Goal: Communication & Community: Answer question/provide support

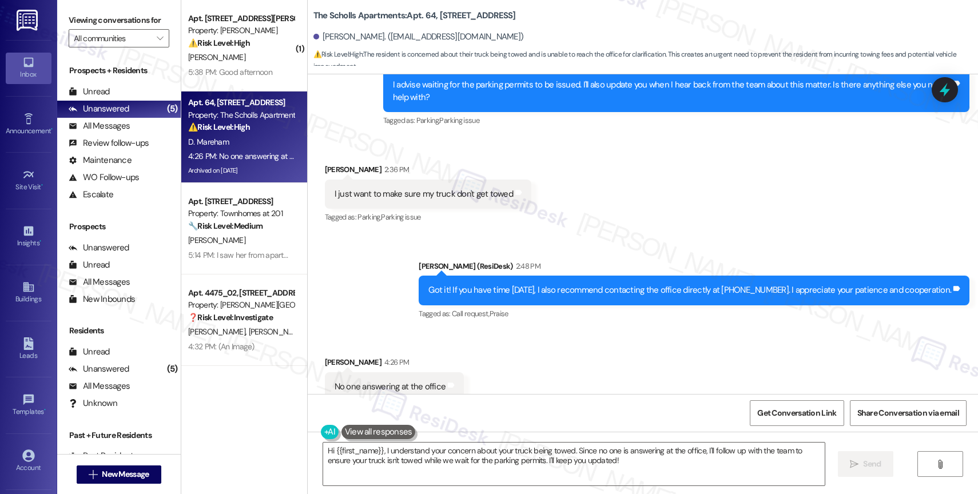
scroll to position [8823, 0]
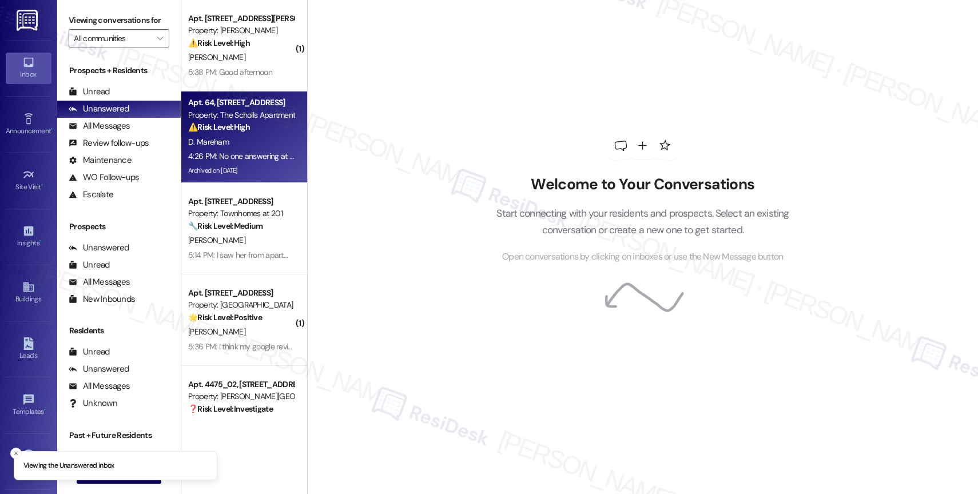
click at [232, 125] on strong "⚠️ Risk Level: High" at bounding box center [219, 127] width 62 height 10
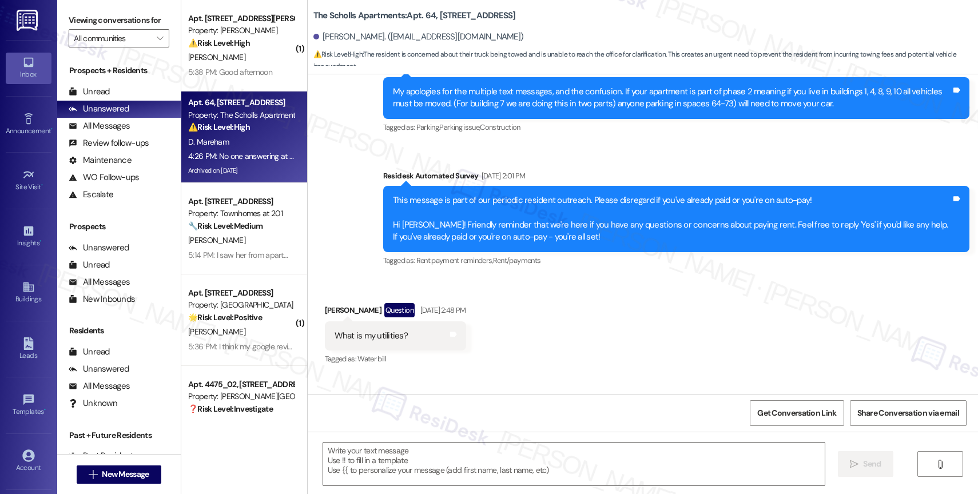
type textarea "Fetching suggested responses. Please feel free to read through the conversation…"
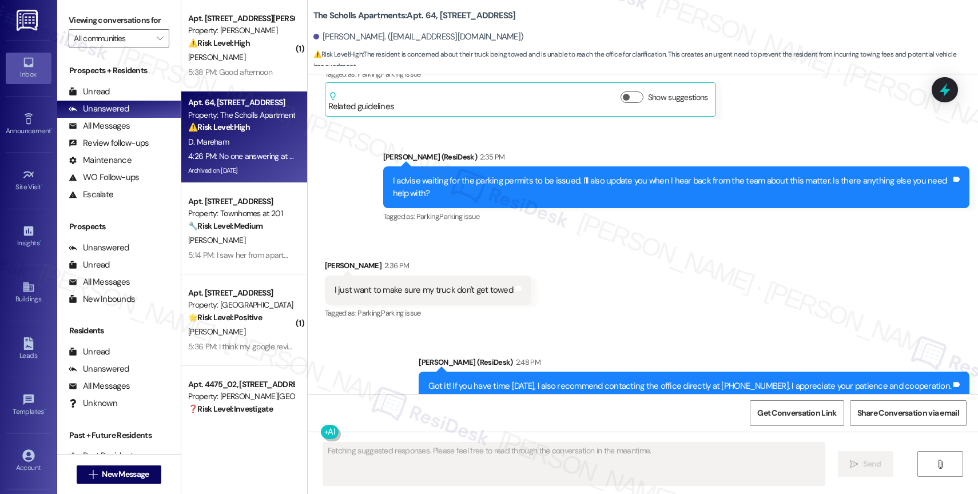
scroll to position [8823, 0]
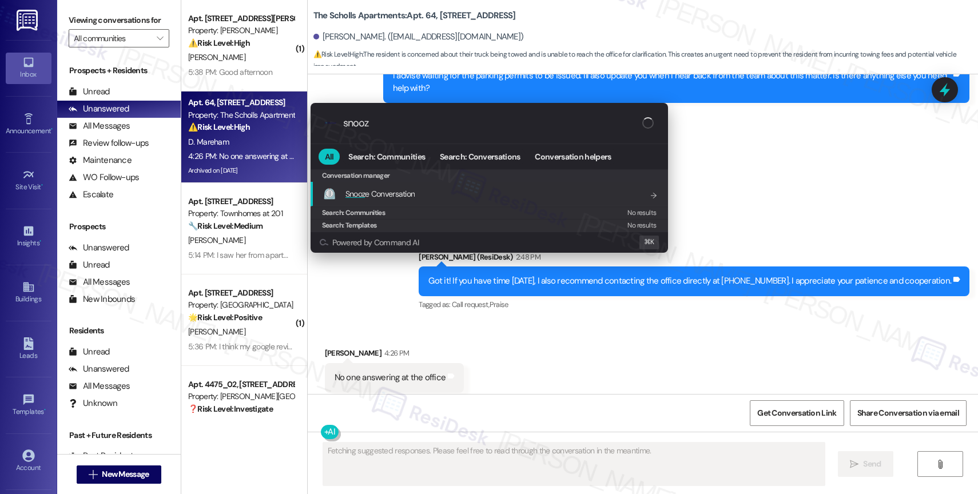
type input "snooze"
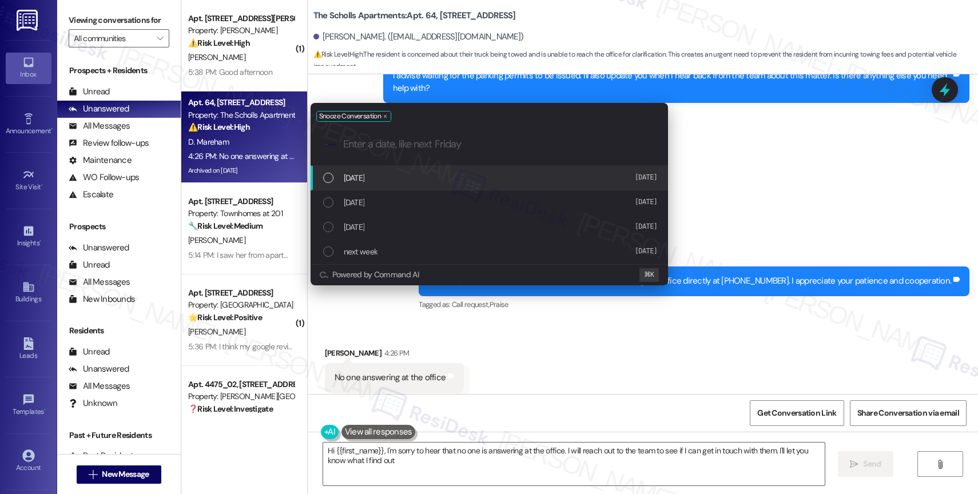
type textarea "Hi {{first_name}}, I'm sorry to hear that no one is answering at the office. I …"
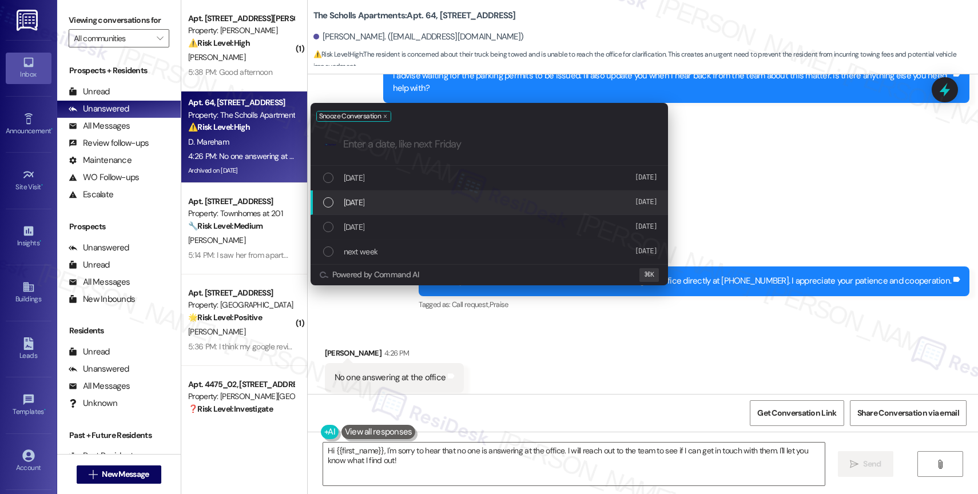
click at [362, 198] on span "tomorrow" at bounding box center [354, 202] width 21 height 13
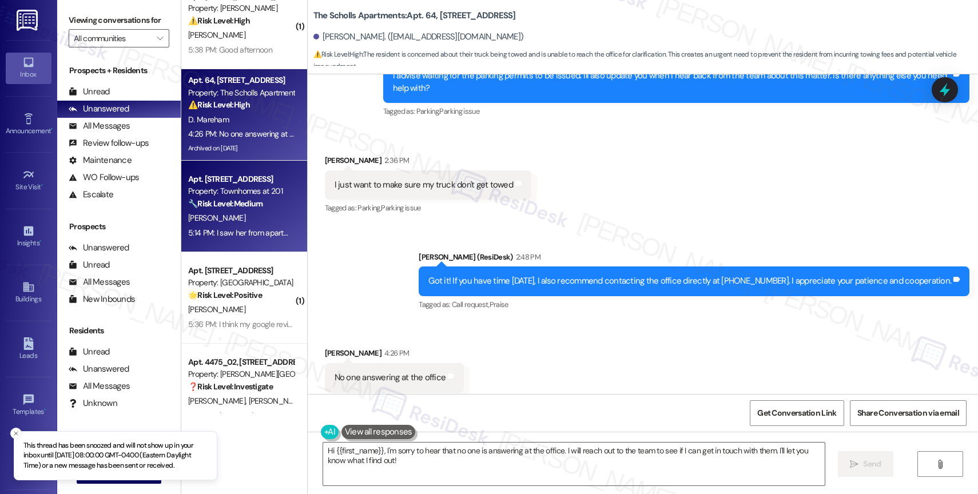
scroll to position [45, 0]
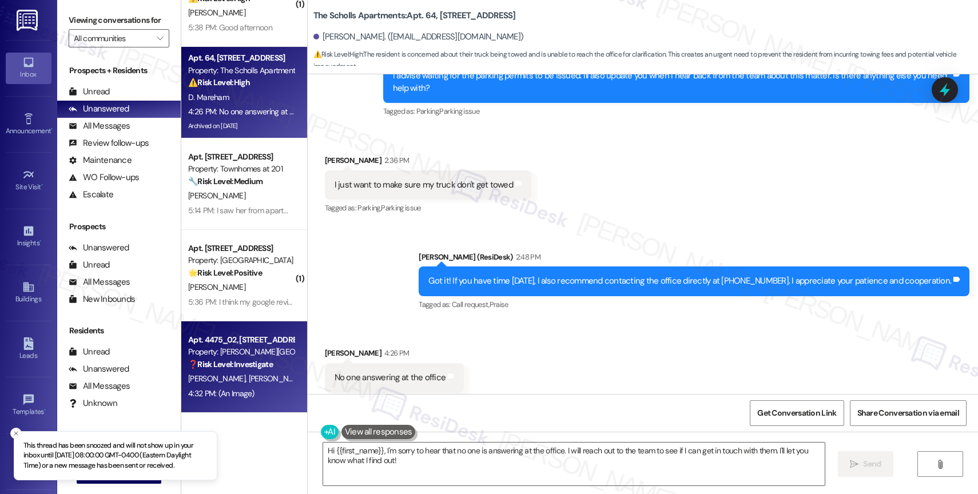
click at [224, 361] on strong "❓ Risk Level: Investigate" at bounding box center [230, 364] width 85 height 10
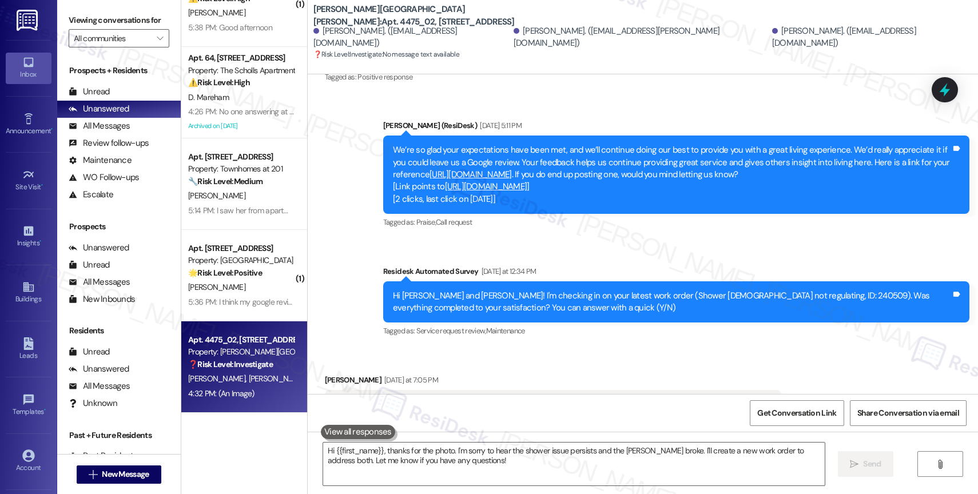
scroll to position [1028, 0]
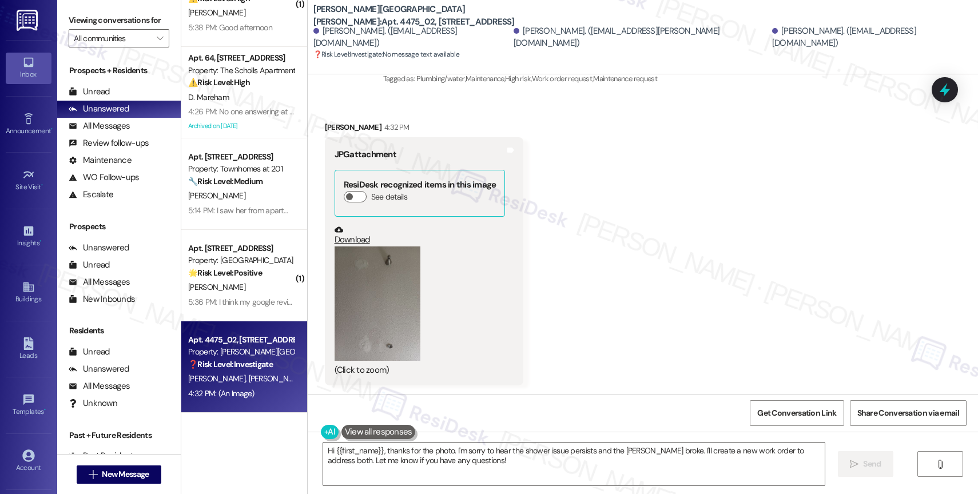
click at [369, 285] on button "Zoom image" at bounding box center [378, 304] width 86 height 114
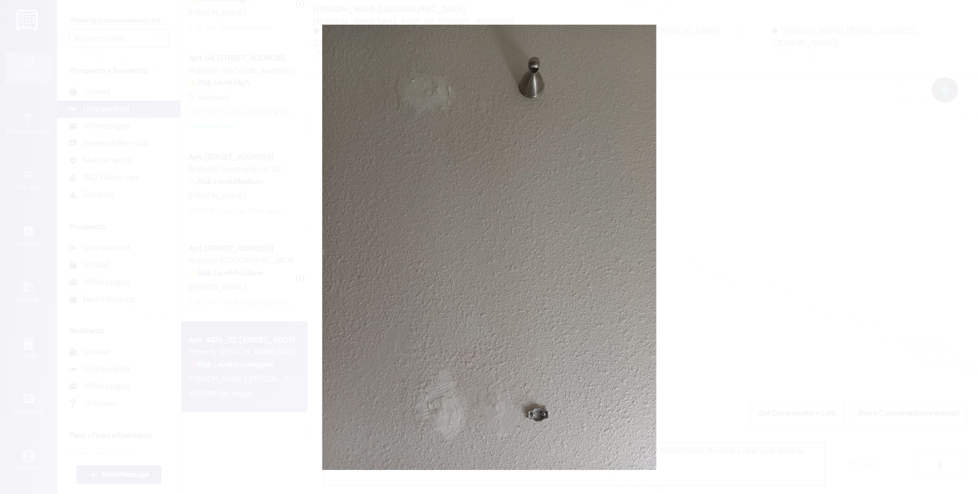
click at [544, 237] on button "Unzoom image" at bounding box center [489, 247] width 978 height 494
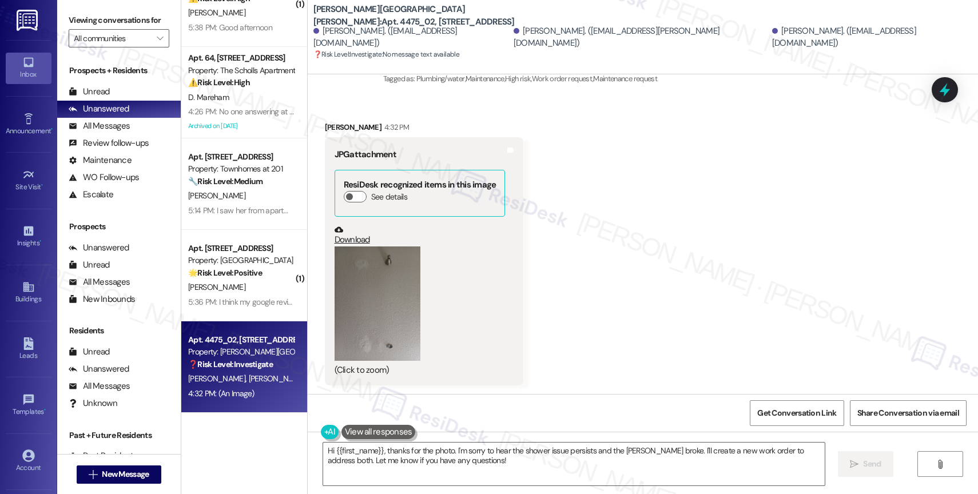
click at [358, 272] on button "Zoom image" at bounding box center [378, 304] width 86 height 114
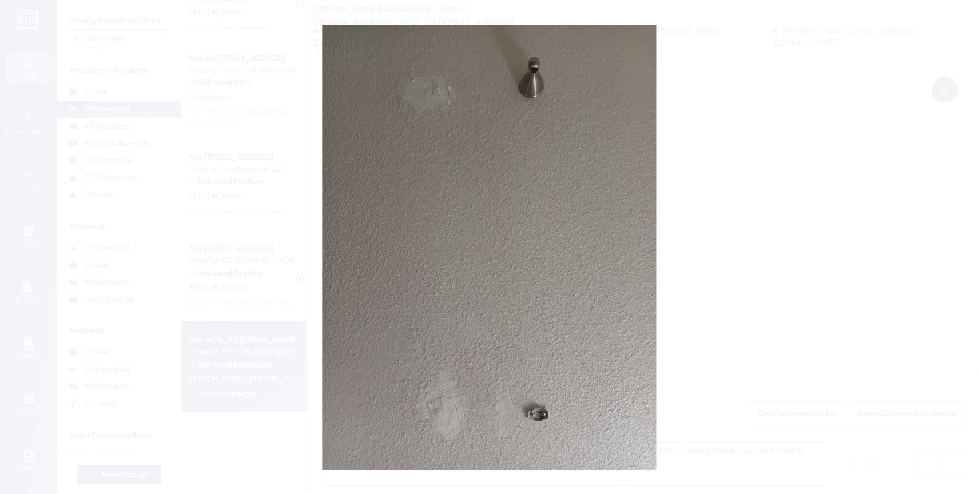
click at [577, 277] on button "Unzoom image" at bounding box center [489, 247] width 978 height 494
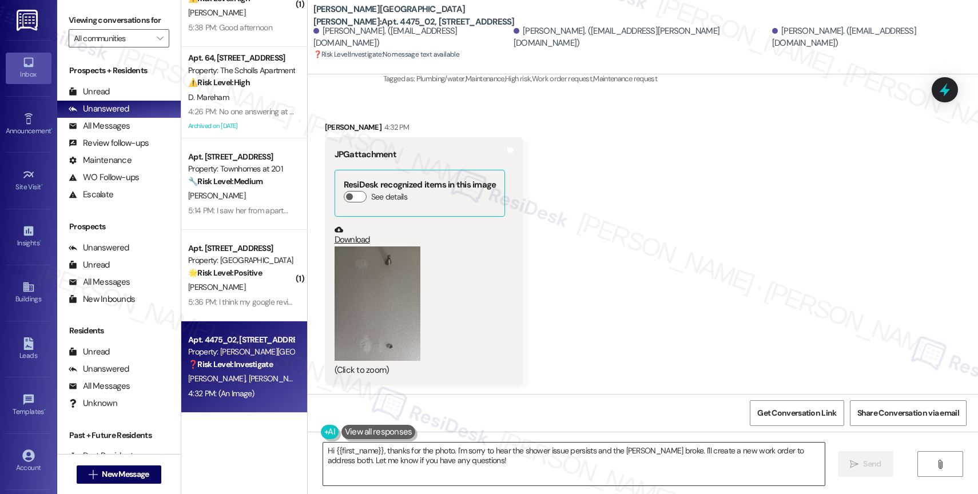
click at [447, 449] on textarea "Hi {{first_name}}, thanks for the photo. I'm sorry to hear the shower issue per…" at bounding box center [574, 464] width 502 height 43
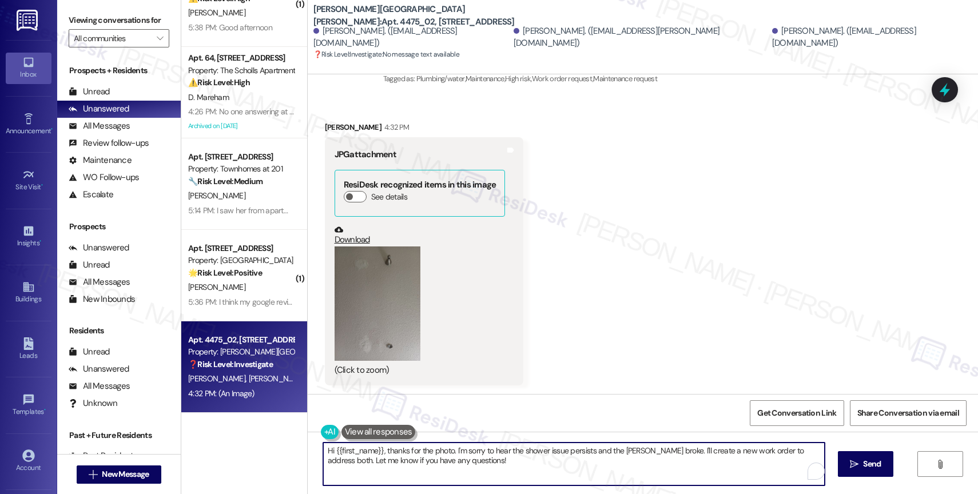
click at [447, 449] on textarea "Hi {{first_name}}, thanks for the photo. I'm sorry to hear the shower issue per…" at bounding box center [574, 464] width 502 height 43
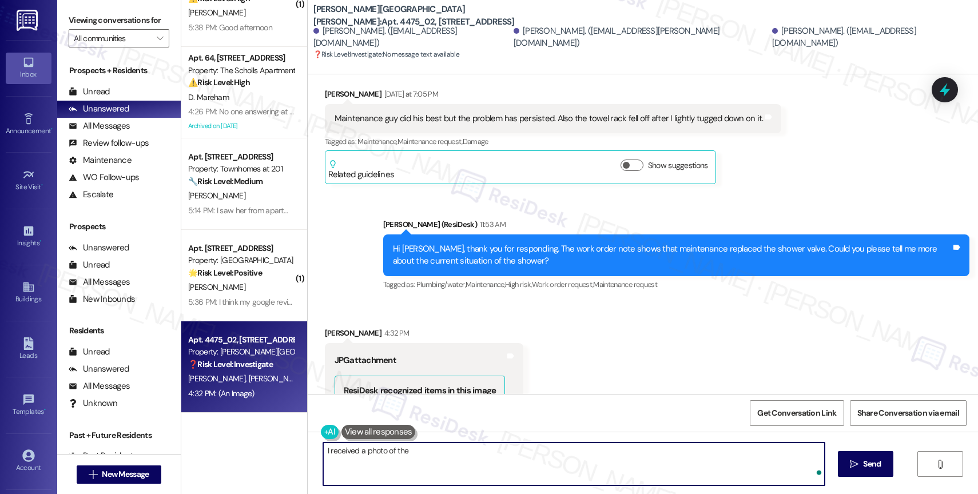
scroll to position [717, 0]
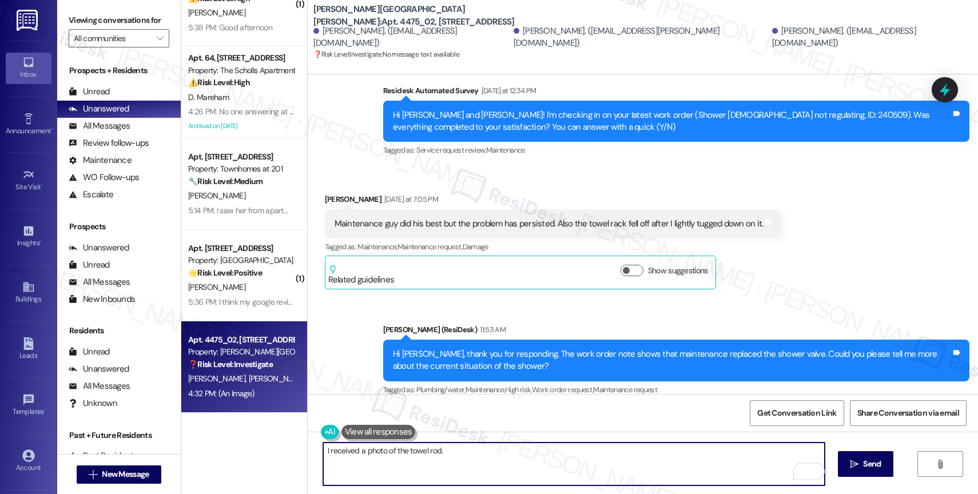
click at [323, 451] on textarea "I received a photo of the towel rod." at bounding box center [574, 464] width 502 height 43
click at [510, 455] on textarea "Thanks! I received a photo of the towel rod." at bounding box center [574, 464] width 502 height 43
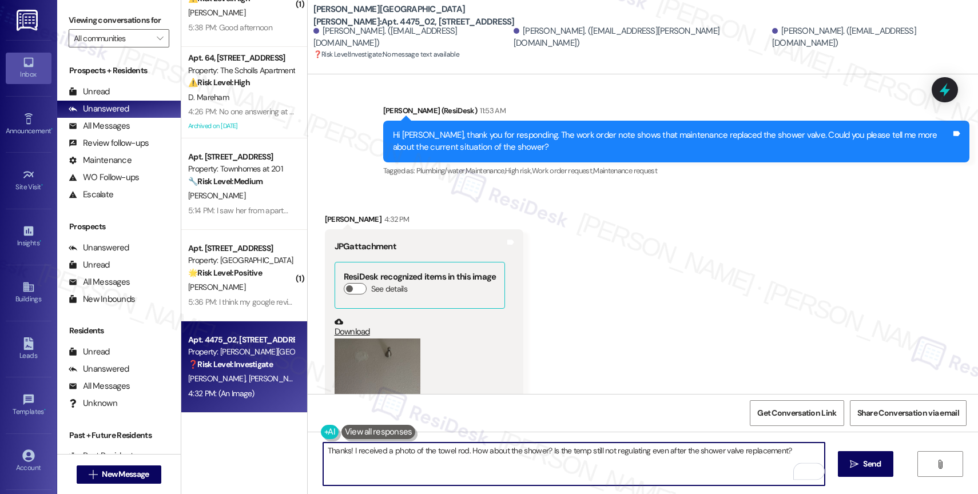
scroll to position [1028, 0]
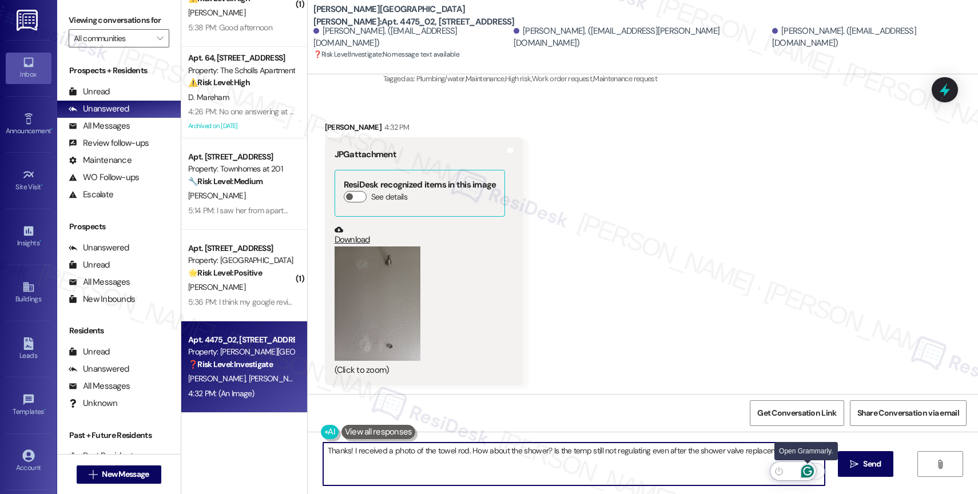
type textarea "Thanks! I received a photo of the towel rod. How about the shower? Is the temp …"
click at [810, 470] on icon "Open Grammarly. 0 Suggestions." at bounding box center [807, 471] width 13 height 13
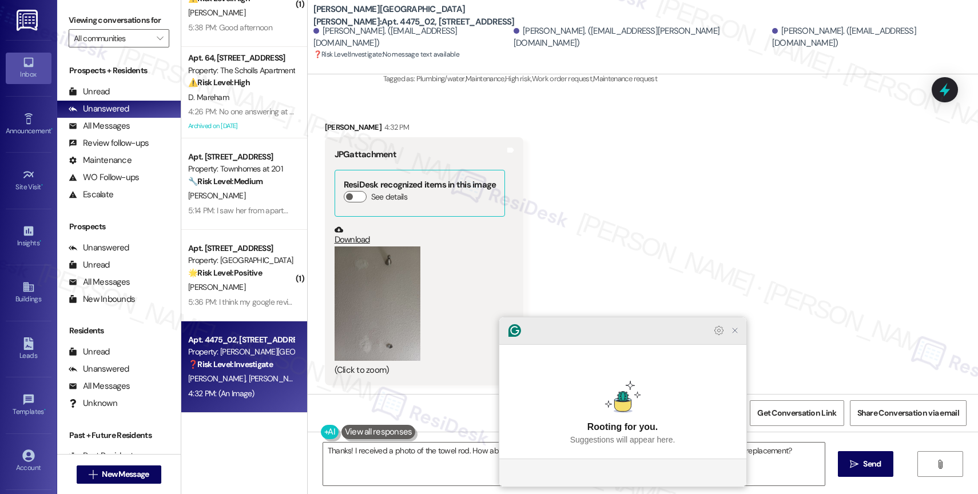
click at [735, 333] on icon "Close Grammarly Assistant" at bounding box center [735, 330] width 5 height 5
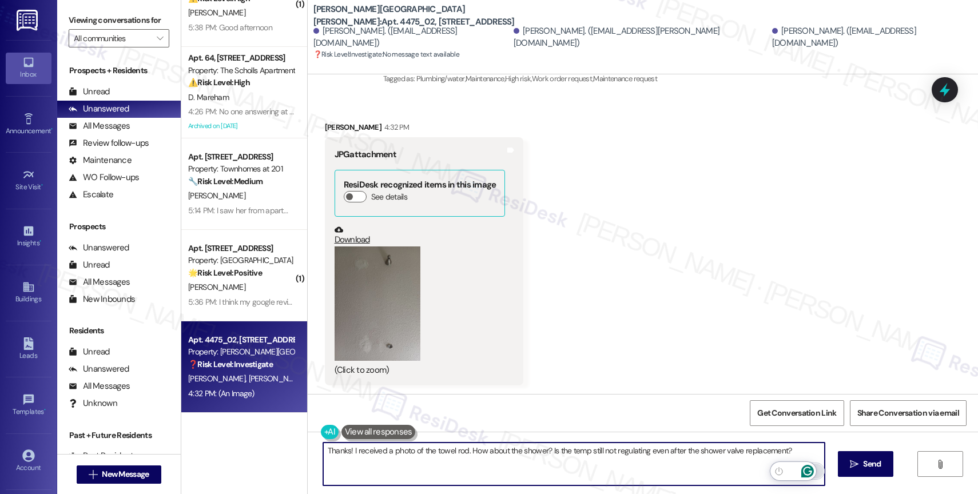
click at [807, 469] on icon "Open Grammarly. 0 Suggestions." at bounding box center [807, 471] width 13 height 13
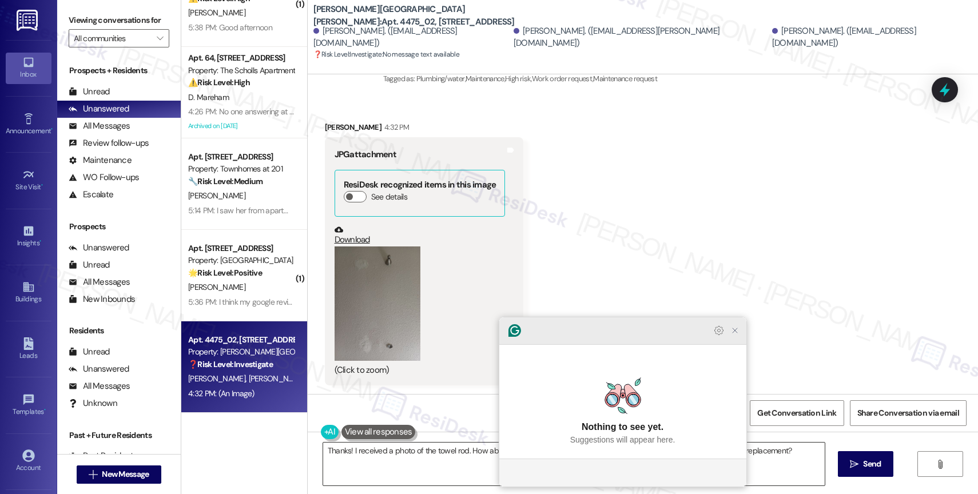
click at [741, 337] on icon "Close Grammarly Assistant" at bounding box center [735, 331] width 14 height 14
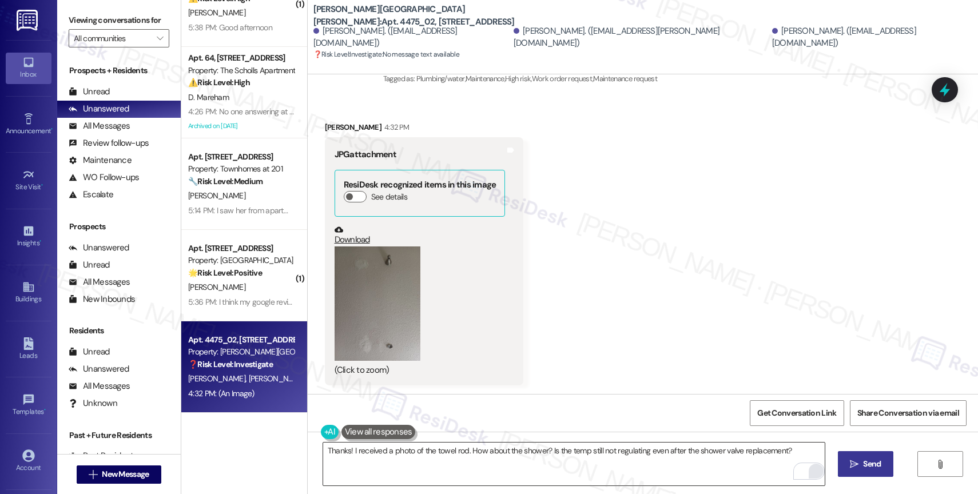
click at [857, 457] on button " Send" at bounding box center [865, 464] width 55 height 26
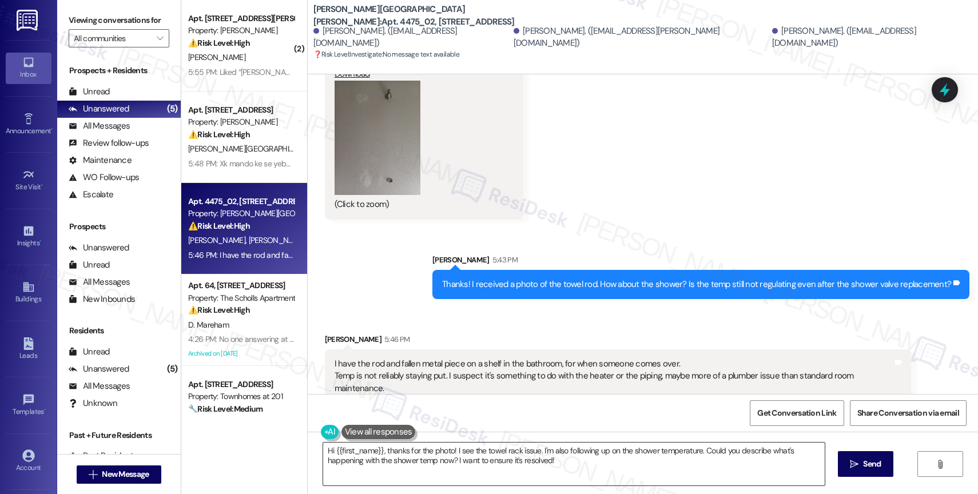
scroll to position [1200, 0]
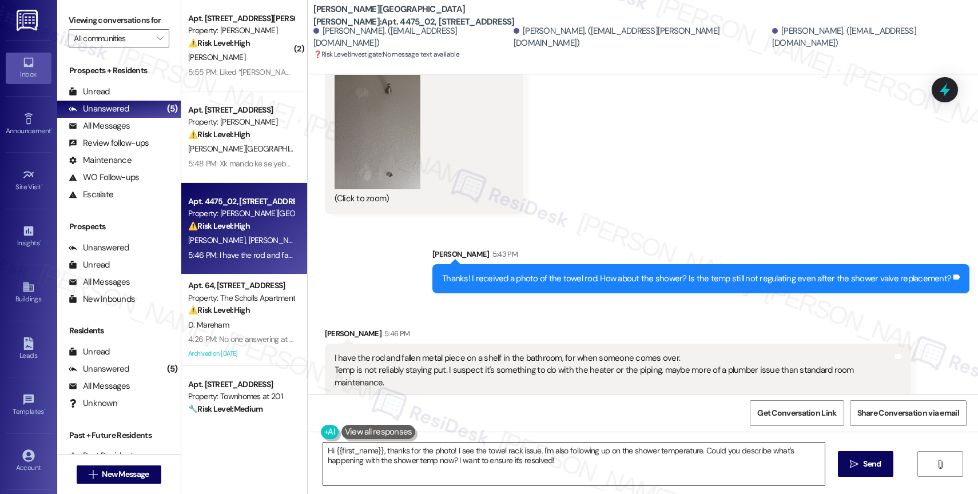
click at [383, 466] on textarea "Hi {{first_name}}, thanks for the photo! I see the towel rack issue. I'm also f…" at bounding box center [574, 464] width 502 height 43
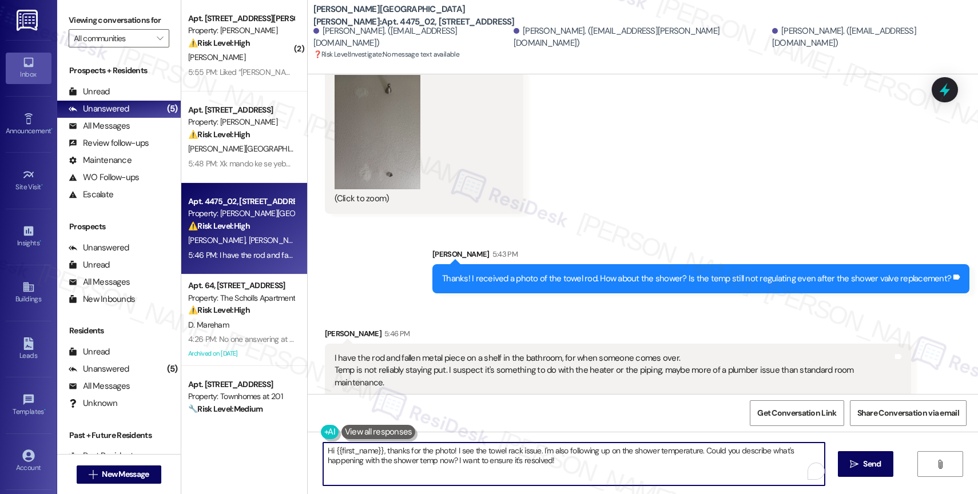
click at [383, 466] on textarea "Hi {{first_name}}, thanks for the photo! I see the towel rack issue. I'm also f…" at bounding box center [574, 464] width 502 height 43
type textarea "Got it! I will include these details in a new work order. Do we have your permi…"
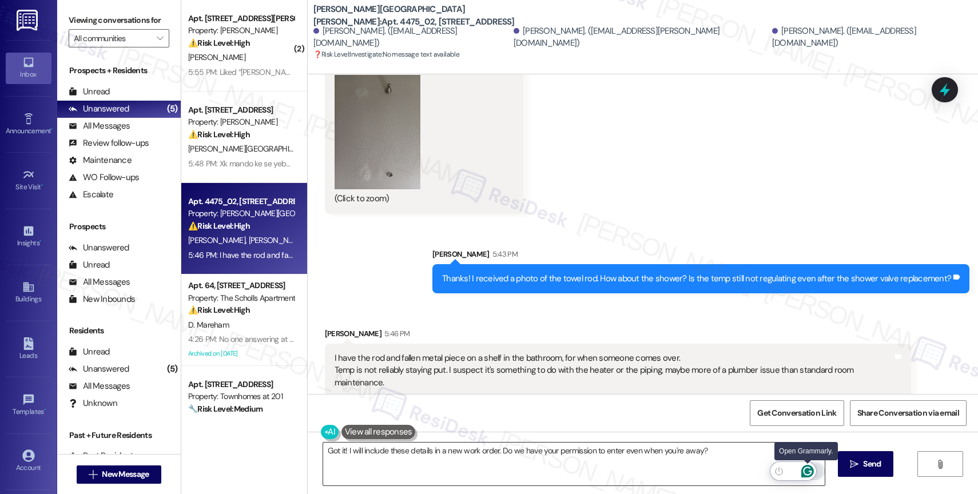
click at [808, 468] on icon "Open Grammarly. 0 Suggestions." at bounding box center [807, 471] width 13 height 13
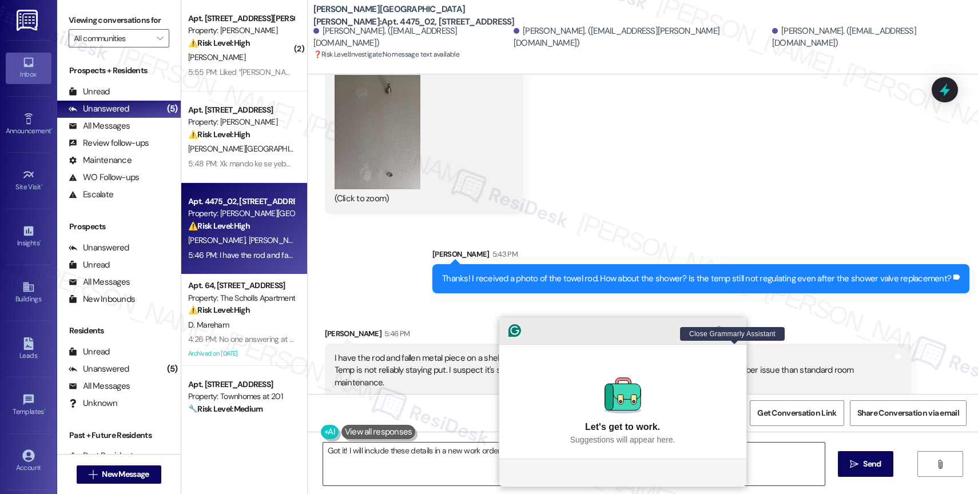
click at [734, 335] on icon "Close Grammarly Assistant" at bounding box center [734, 330] width 9 height 9
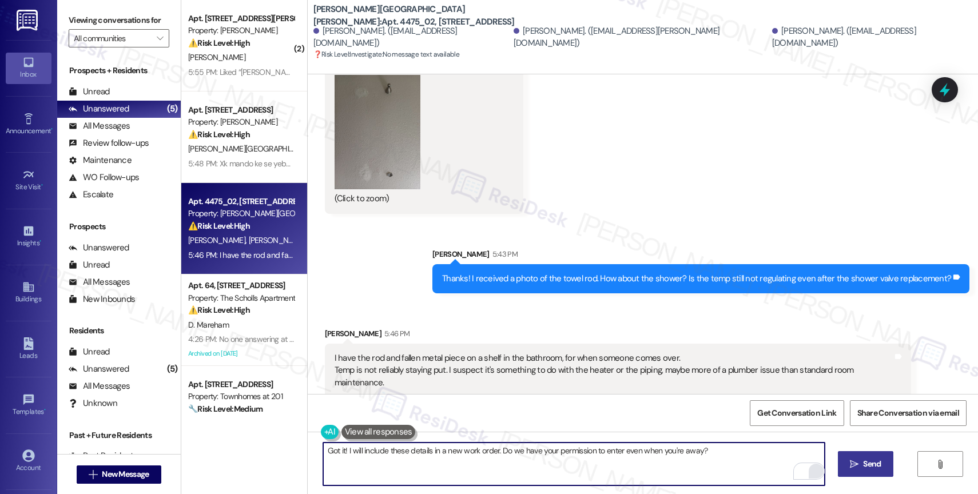
click at [857, 462] on span " Send" at bounding box center [866, 464] width 36 height 12
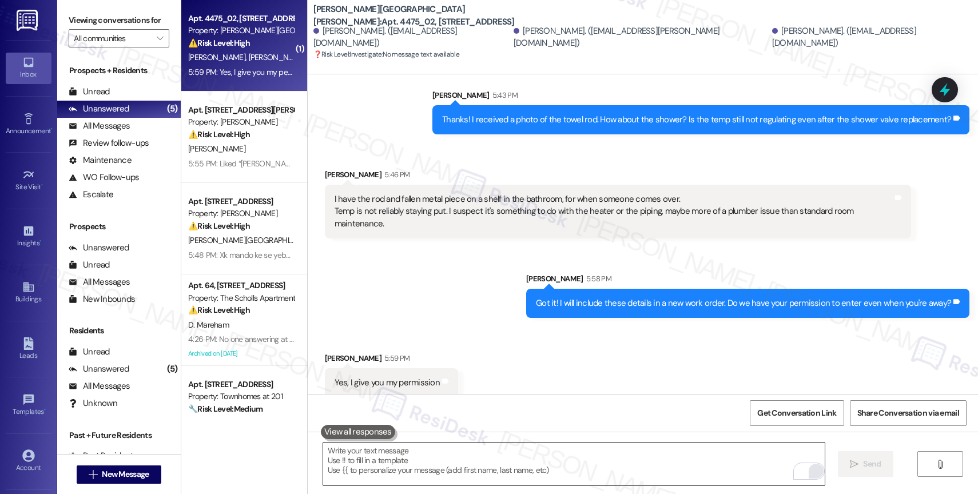
scroll to position [1359, 0]
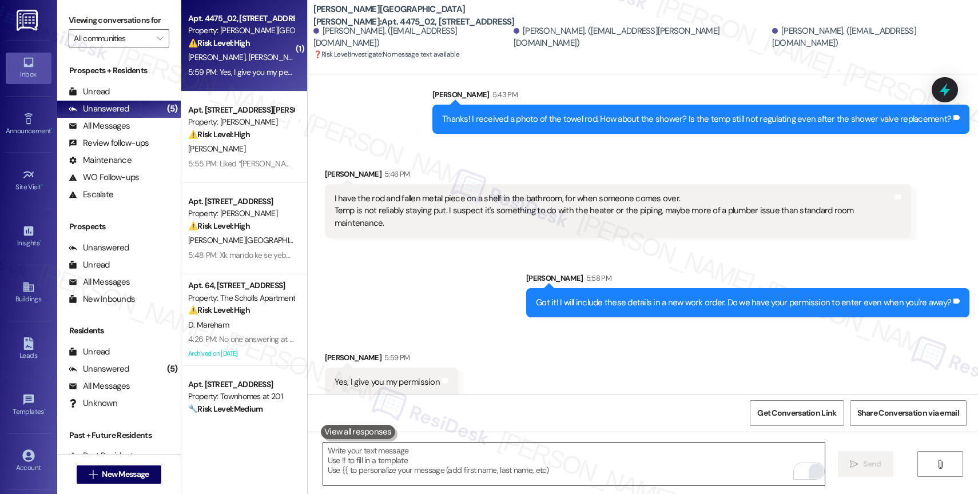
drag, startPoint x: 391, startPoint y: 12, endPoint x: 423, endPoint y: 13, distance: 32.6
click at [423, 13] on b "Witham Hill Oaks: Apt. 4475_02, 4275 NW Clubhouse Pl" at bounding box center [427, 15] width 229 height 25
drag, startPoint x: 423, startPoint y: 13, endPoint x: 391, endPoint y: 11, distance: 32.6
click at [391, 11] on b "Witham Hill Oaks: Apt. 4475_02, 4275 NW Clubhouse Pl" at bounding box center [427, 15] width 229 height 25
copy b "4475_02"
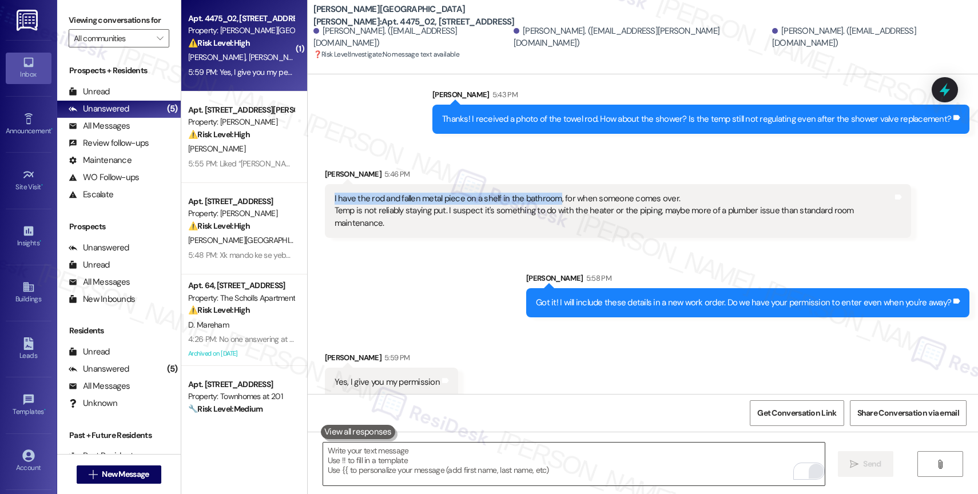
drag, startPoint x: 548, startPoint y: 198, endPoint x: 316, endPoint y: 190, distance: 231.8
click at [325, 190] on div "I have the rod and fallen metal piece on a shelf in the bathroom, for when some…" at bounding box center [618, 211] width 586 height 54
copy div "I have the rod and fallen metal piece on a shelf in the bathroom"
click at [444, 276] on div "Sent via SMS Sarah 5:58 PM Got it! I will include these details in a new work o…" at bounding box center [643, 287] width 670 height 80
click at [390, 197] on div "I have the rod and fallen metal piece on a shelf in the bathroom, for when some…" at bounding box center [614, 211] width 558 height 37
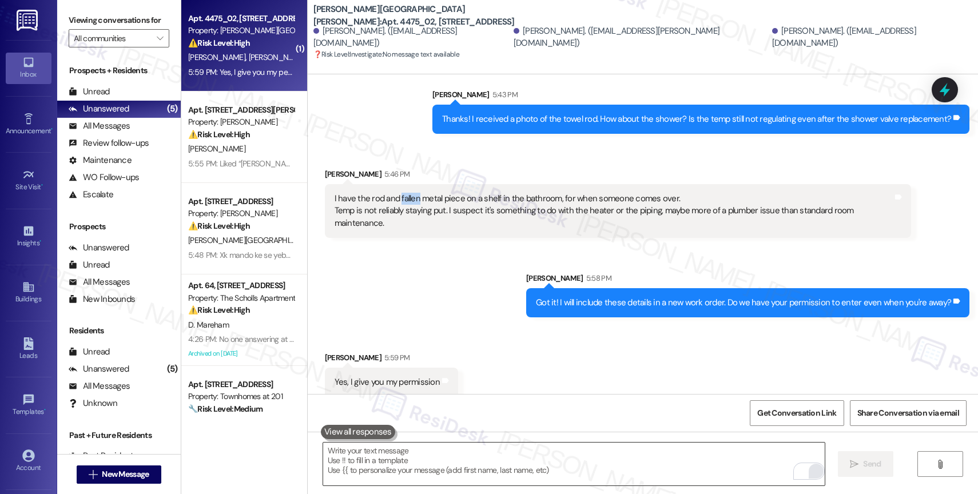
click at [390, 197] on div "I have the rod and fallen metal piece on a shelf in the bathroom, for when some…" at bounding box center [614, 211] width 558 height 37
click at [479, 261] on div "Sent via SMS Sarah 5:58 PM Got it! I will include these details in a new work o…" at bounding box center [643, 287] width 670 height 80
drag, startPoint x: 391, startPoint y: 194, endPoint x: 546, endPoint y: 196, distance: 155.0
click at [546, 196] on div "I have the rod and fallen metal piece on a shelf in the bathroom, for when some…" at bounding box center [614, 211] width 558 height 37
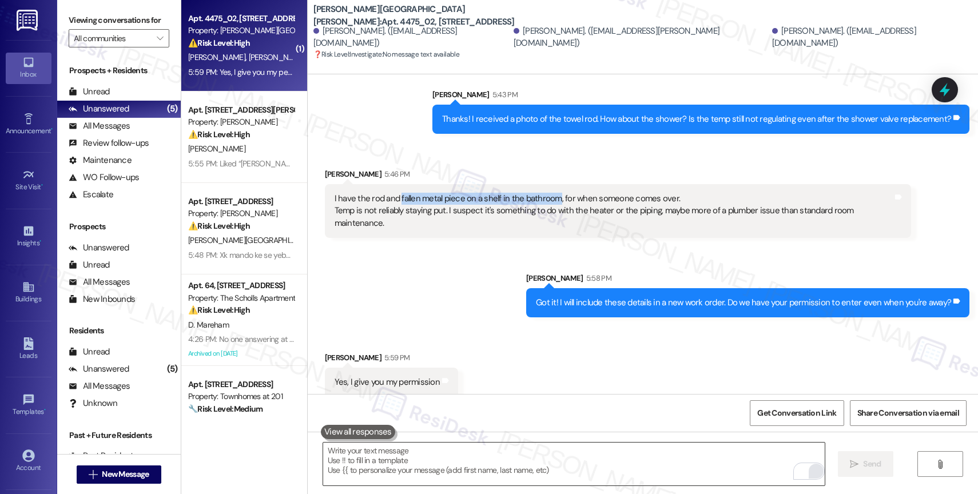
copy div "fallen metal piece on a shelf in the bathroom"
click at [476, 307] on div "Sent via SMS Sarah 5:58 PM Got it! I will include these details in a new work o…" at bounding box center [643, 287] width 670 height 80
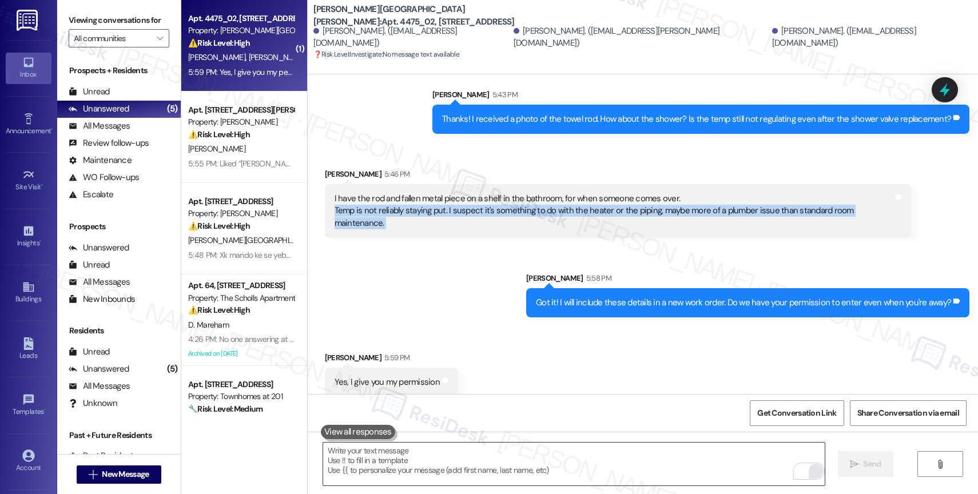
drag, startPoint x: 326, startPoint y: 209, endPoint x: 913, endPoint y: 213, distance: 586.9
click at [913, 213] on div "Received via SMS Alexander Croddy 5:46 PM I have the rod and fallen metal piece…" at bounding box center [643, 194] width 670 height 104
copy div "Temp is not reliably staying put. I suspect it's something to do with the heate…"
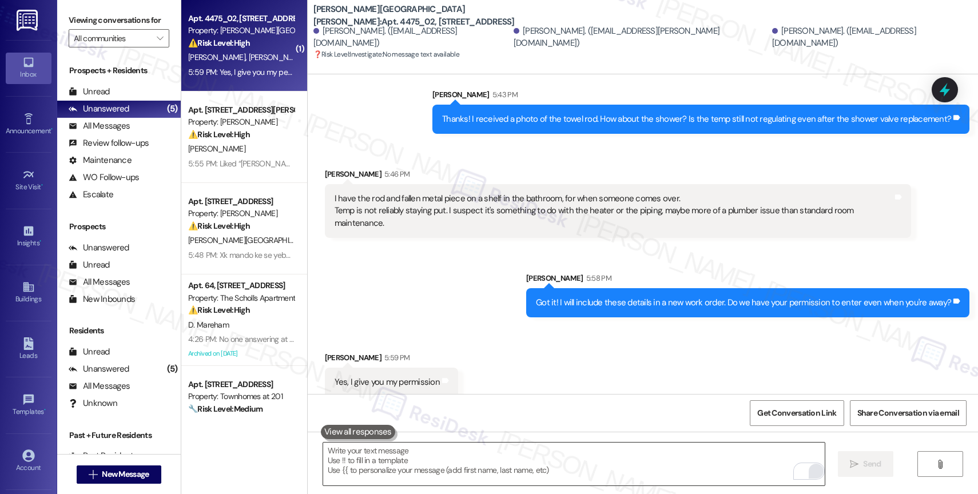
click at [414, 445] on textarea "To enrich screen reader interactions, please activate Accessibility in Grammarl…" at bounding box center [574, 464] width 502 height 43
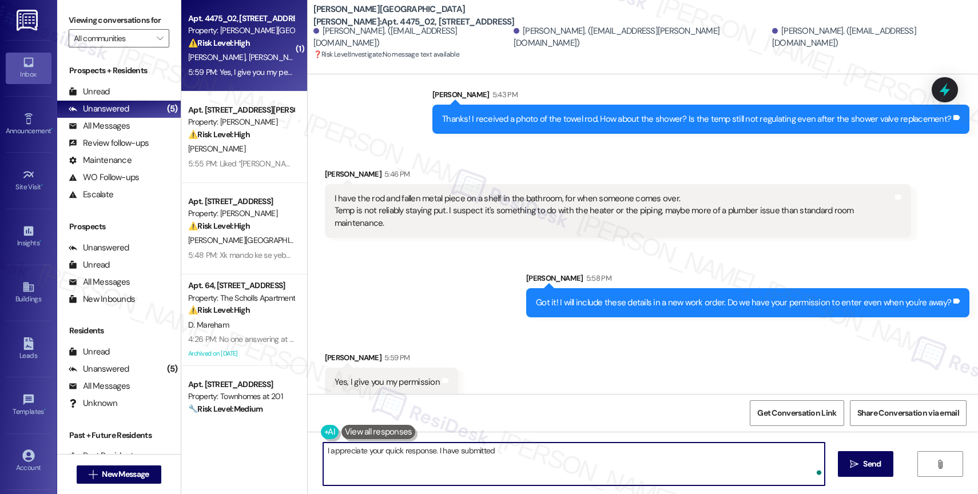
paste textarea "Work Order #241061"
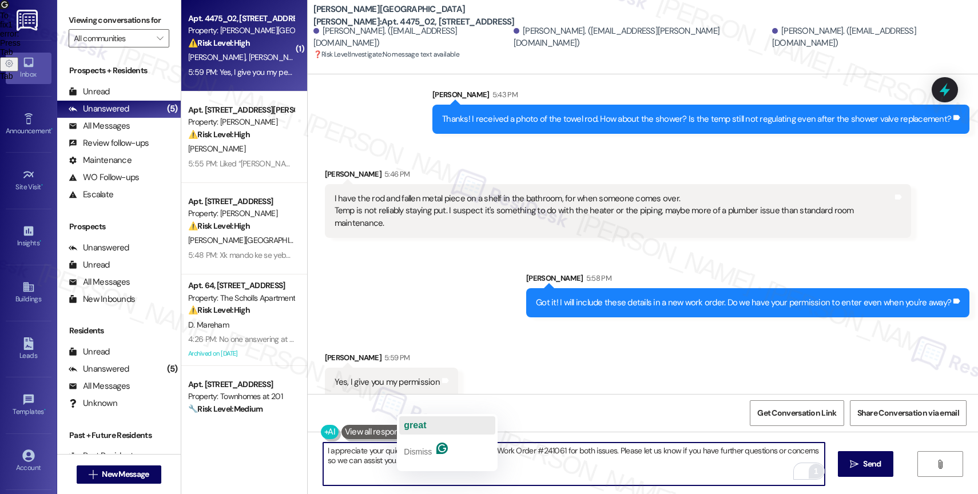
click at [426, 420] on span "great" at bounding box center [415, 425] width 22 height 10
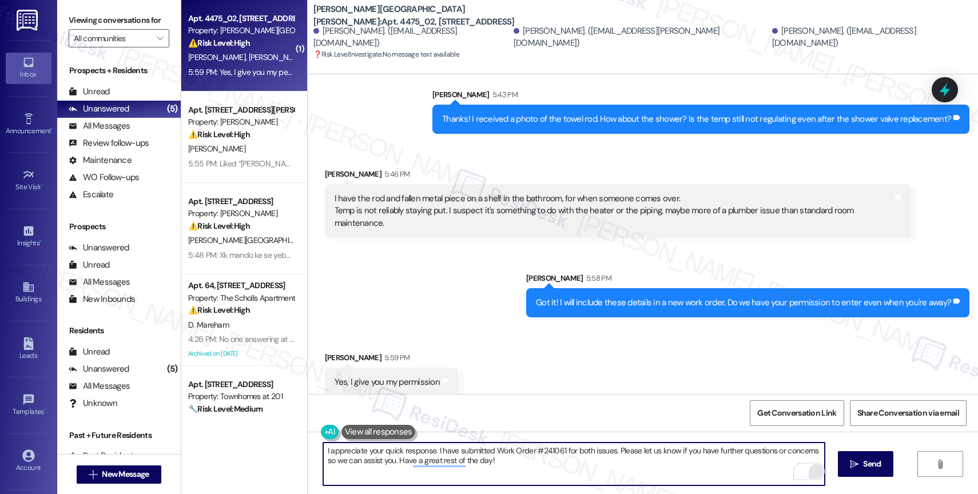
click at [530, 471] on textarea "I appreciate your quick response. I have submitted Work Order #241061 for both …" at bounding box center [574, 464] width 502 height 43
type textarea "I appreciate your quick response. I have submitted Work Order #241061 for both …"
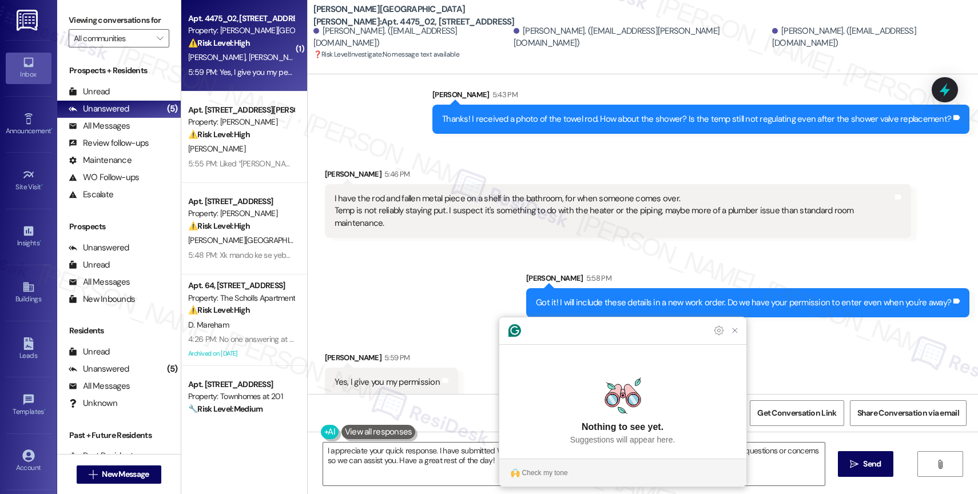
click at [537, 464] on section "Check my tone" at bounding box center [622, 473] width 247 height 18
click at [535, 471] on div "Check my tone" at bounding box center [545, 473] width 46 height 10
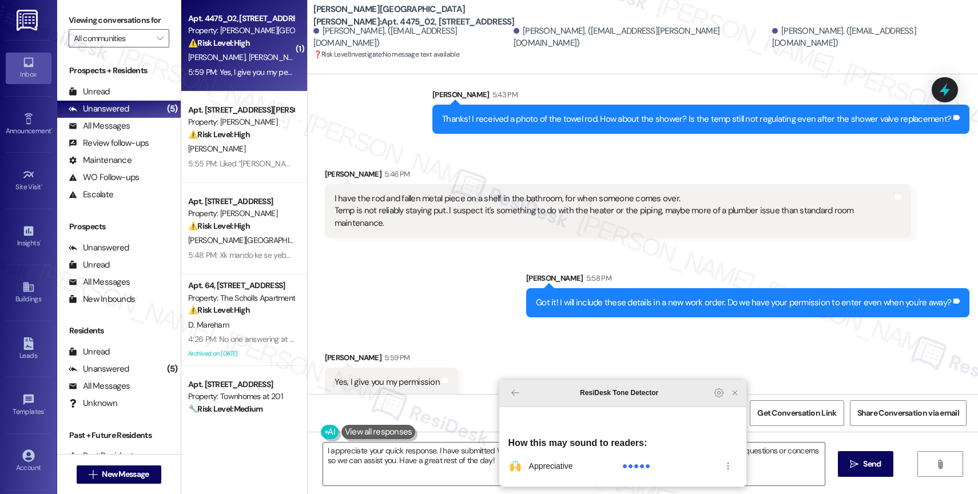
click at [734, 398] on icon "Close Grammarly Assistant" at bounding box center [734, 392] width 9 height 9
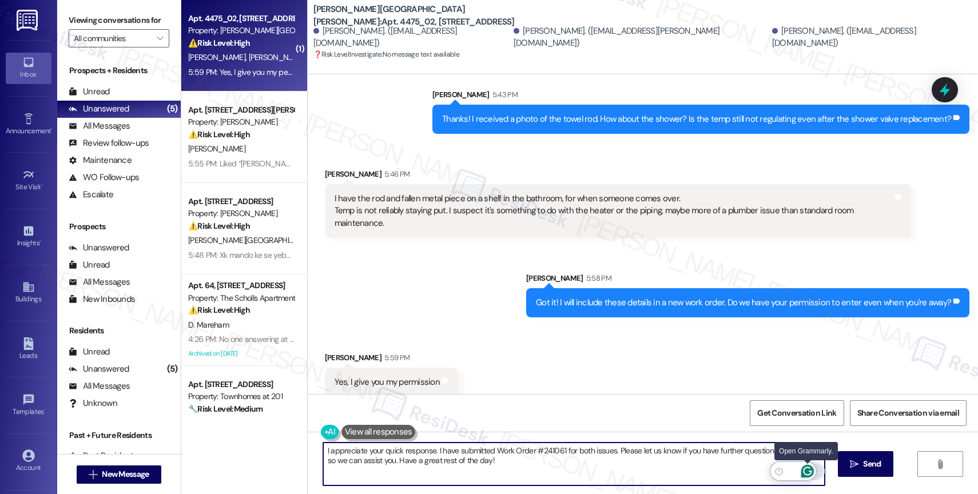
click at [808, 470] on icon "Open Grammarly. 0 Suggestions." at bounding box center [807, 471] width 13 height 13
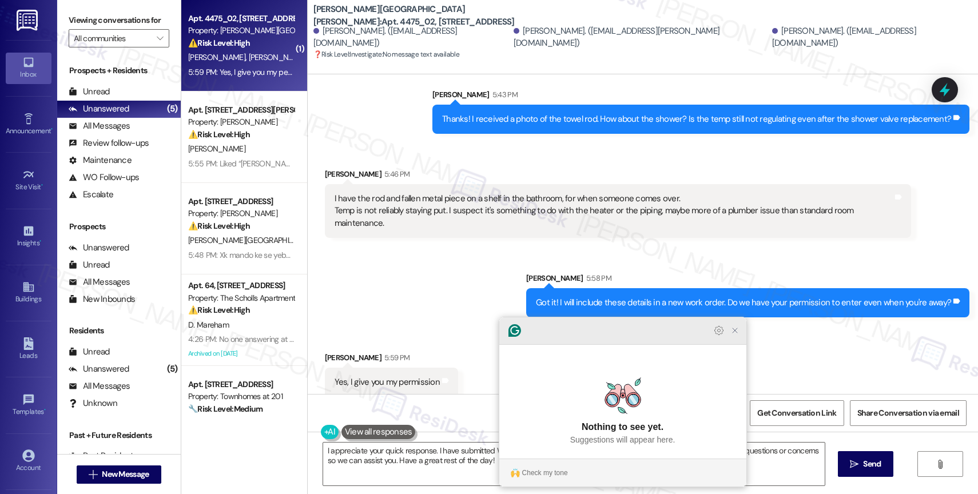
click at [740, 337] on icon "Close Grammarly Assistant" at bounding box center [735, 331] width 14 height 14
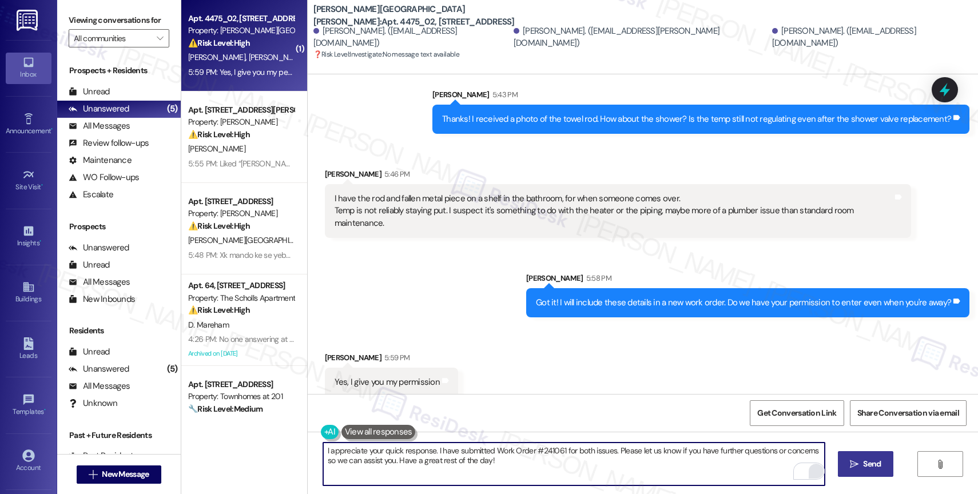
click at [870, 467] on span "Send" at bounding box center [872, 464] width 18 height 12
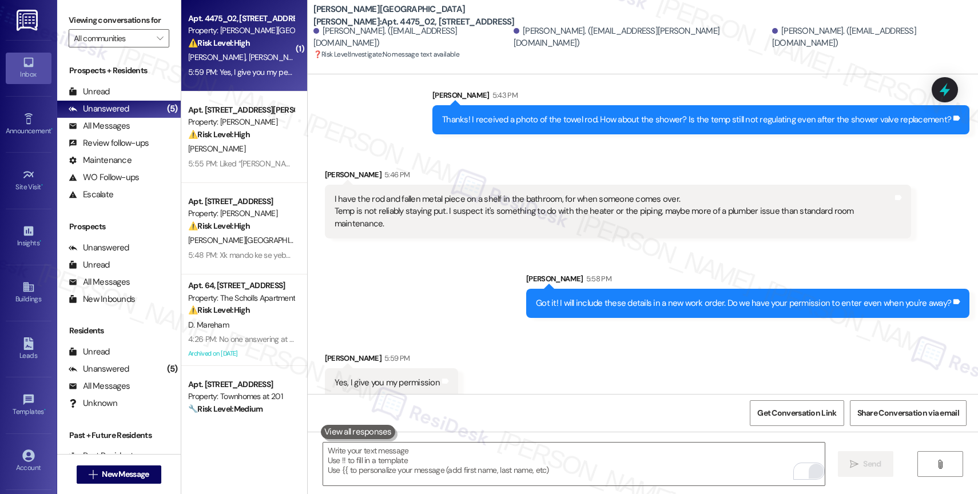
scroll to position [1451, 0]
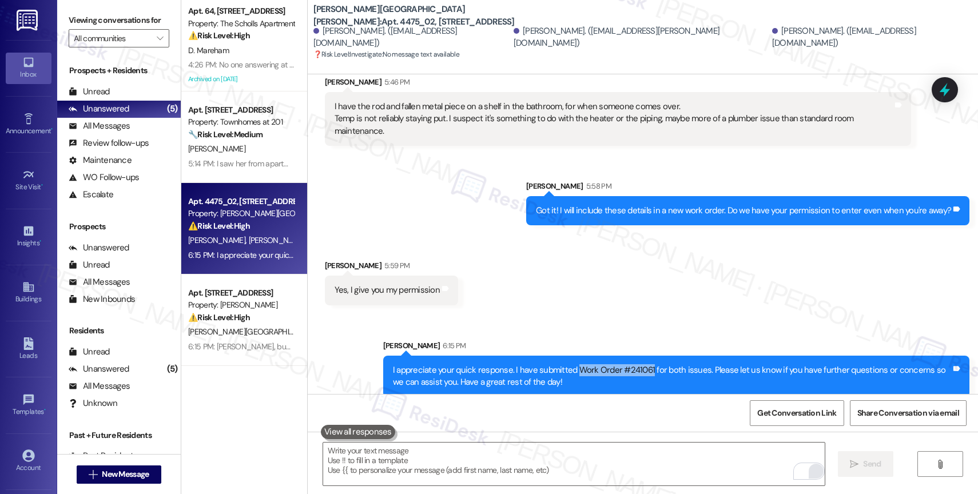
drag, startPoint x: 567, startPoint y: 355, endPoint x: 638, endPoint y: 355, distance: 71.5
click at [638, 364] on div "I appreciate your quick response. I have submitted Work Order #241061 for both …" at bounding box center [672, 376] width 558 height 25
copy div "Work Order #241061"
click at [577, 271] on div "Received via SMS Alexander Croddy 5:59 PM Yes, I give you my permission Tags an…" at bounding box center [643, 274] width 670 height 80
click at [582, 364] on div "I appreciate your quick response. I have submitted Work Order #241061 for both …" at bounding box center [672, 376] width 558 height 25
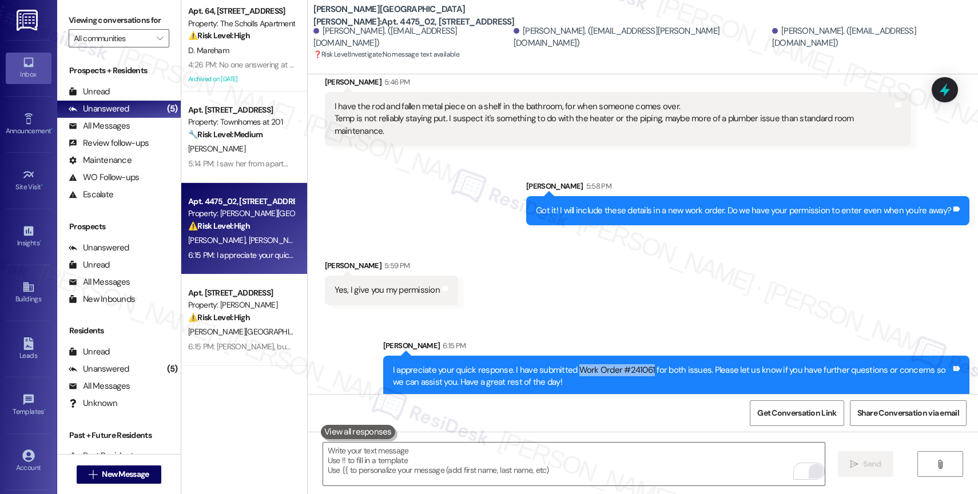
drag, startPoint x: 566, startPoint y: 355, endPoint x: 639, endPoint y: 354, distance: 73.2
click at [639, 364] on div "I appreciate your quick response. I have submitted Work Order #241061 for both …" at bounding box center [672, 376] width 558 height 25
copy div "Work Order #241061"
click at [591, 277] on div "Received via SMS Alexander Croddy 5:59 PM Yes, I give you my permission Tags an…" at bounding box center [643, 274] width 670 height 80
click at [474, 251] on div "Received via SMS Alexander Croddy 5:59 PM Yes, I give you my permission Tags an…" at bounding box center [643, 274] width 670 height 80
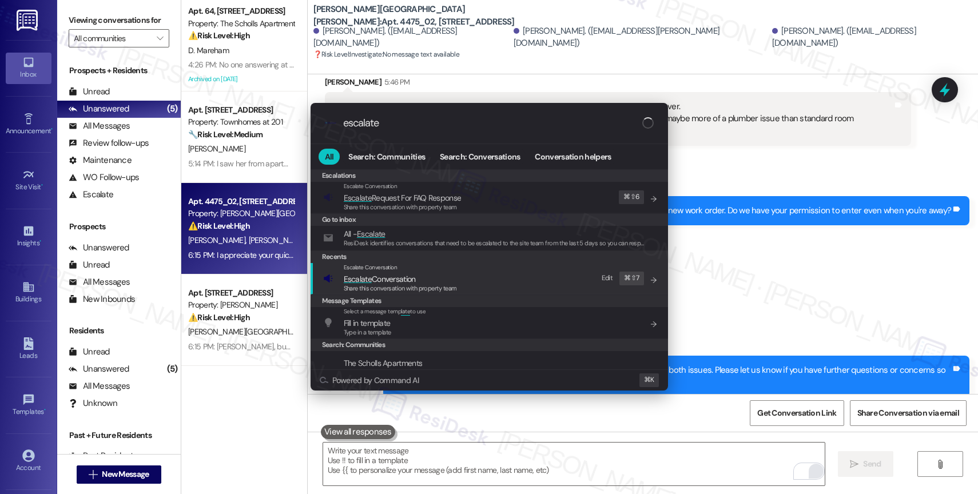
type input "escalate"
click at [413, 273] on span "Escalate Conversation" at bounding box center [380, 279] width 72 height 13
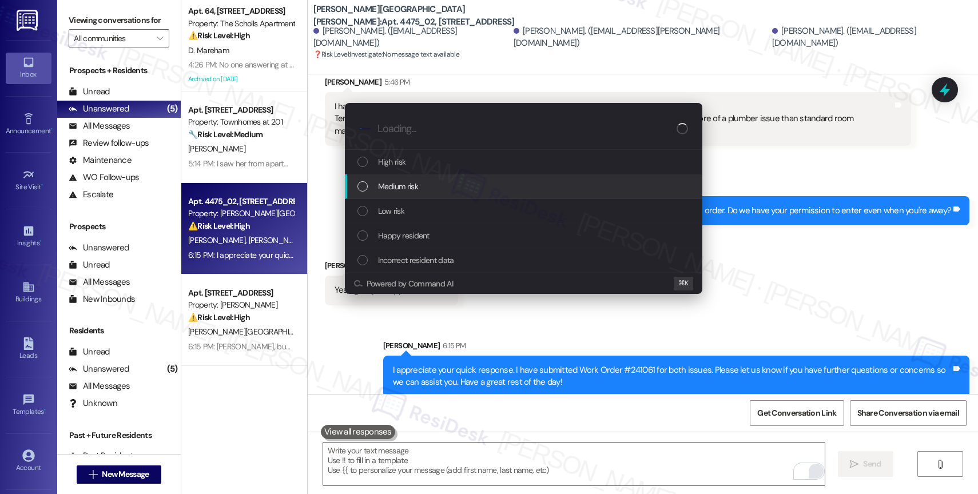
click at [413, 183] on span "Medium risk" at bounding box center [398, 186] width 40 height 13
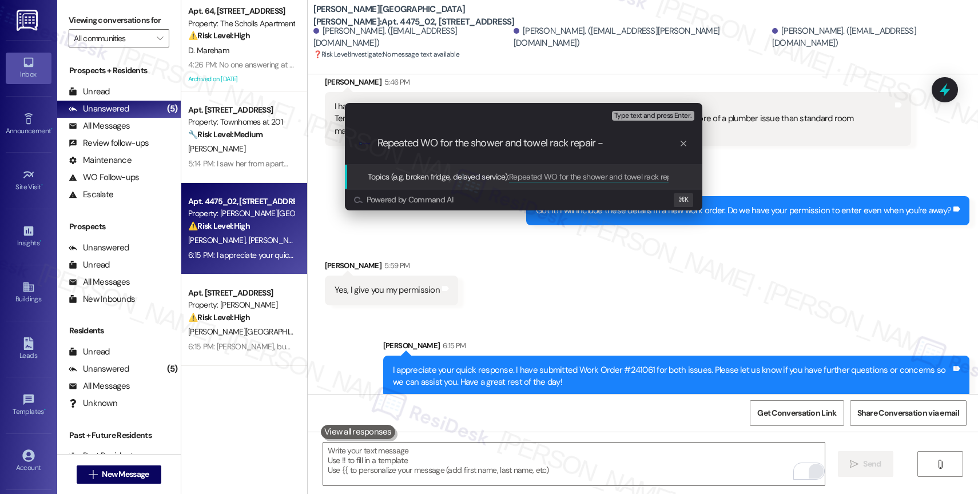
paste input "Work Order #241061"
drag, startPoint x: 589, startPoint y: 139, endPoint x: 597, endPoint y: 138, distance: 8.7
click at [589, 139] on input "Repeated WO for the shower and towel rack repair - Work Order #241061" at bounding box center [528, 143] width 301 height 12
click at [579, 141] on input "Repeated WO for the shower and towel rack repair - New Work Order #241061" at bounding box center [528, 143] width 301 height 12
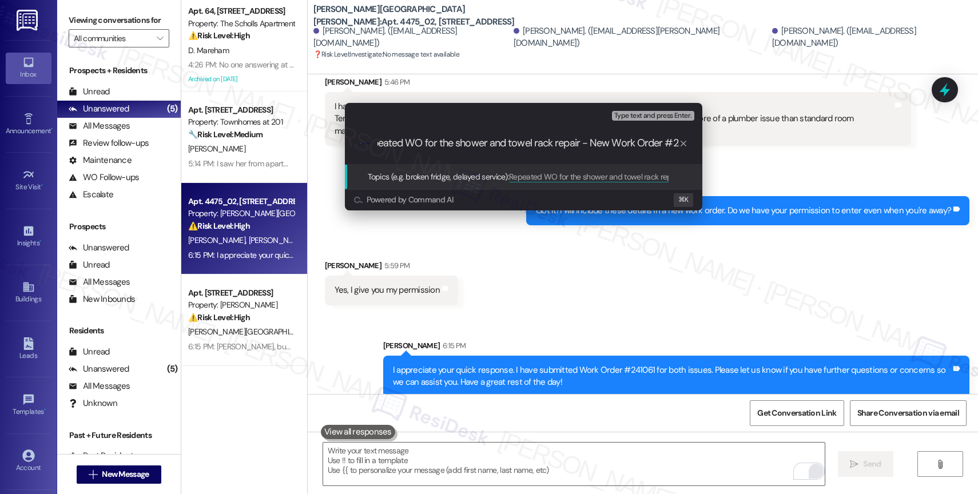
type input "Repeated WO for the shower and towel rack repairs - New Work Order #241061"
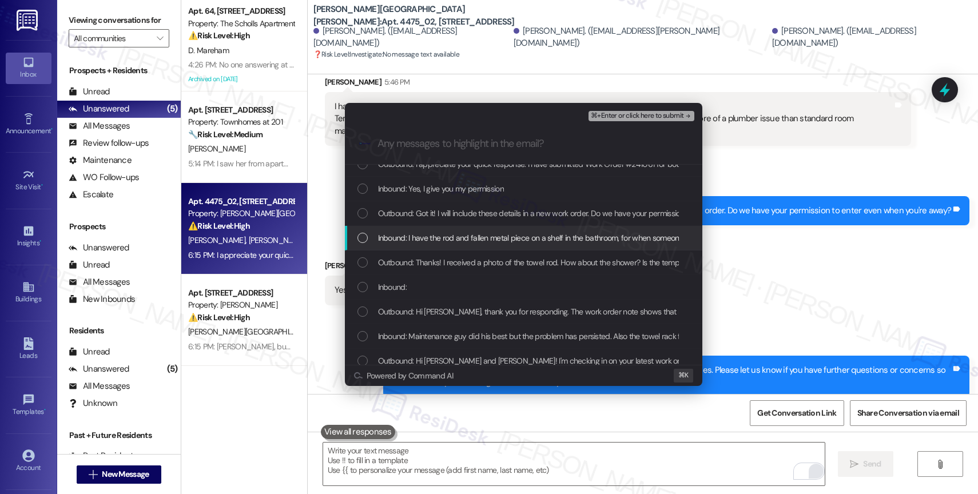
scroll to position [30, 0]
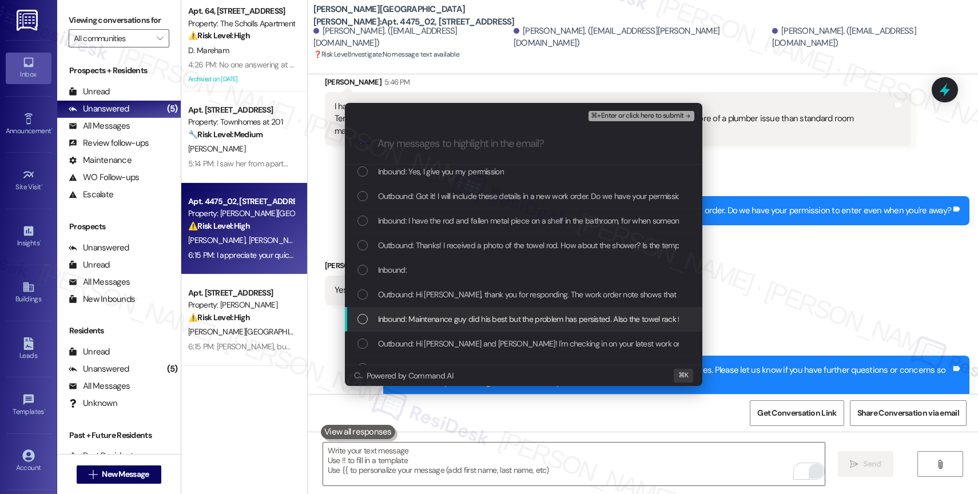
click at [467, 323] on span "Inbound: Maintenance guy did his best but the problem has persisted. Also the t…" at bounding box center [591, 319] width 426 height 13
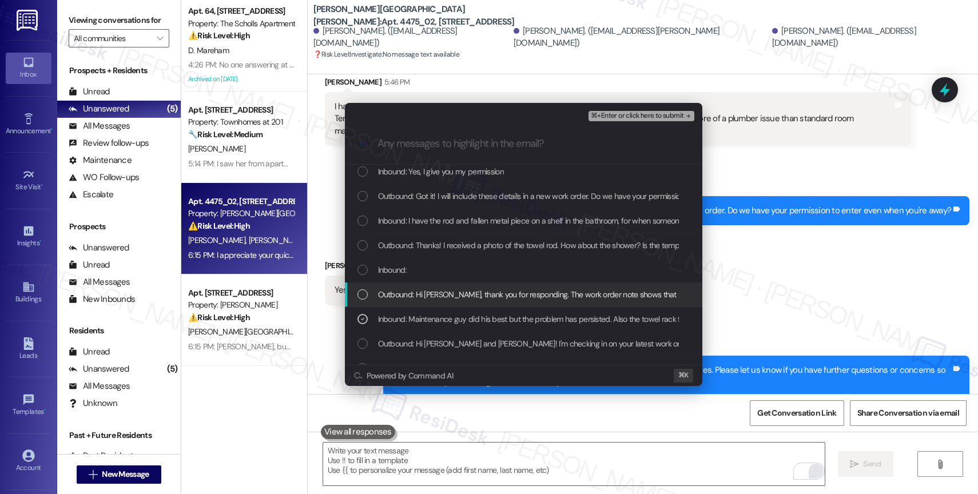
click at [461, 295] on span "Outbound: Hi Alexander, thank you for responding. The work order note shows tha…" at bounding box center [717, 294] width 679 height 13
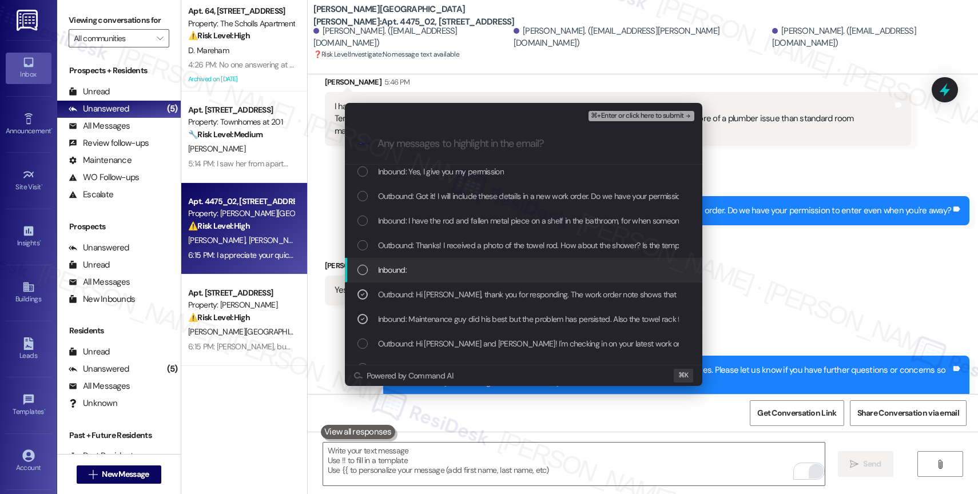
drag, startPoint x: 456, startPoint y: 272, endPoint x: 463, endPoint y: 248, distance: 24.8
click at [458, 267] on div "Inbound:" at bounding box center [525, 270] width 335 height 13
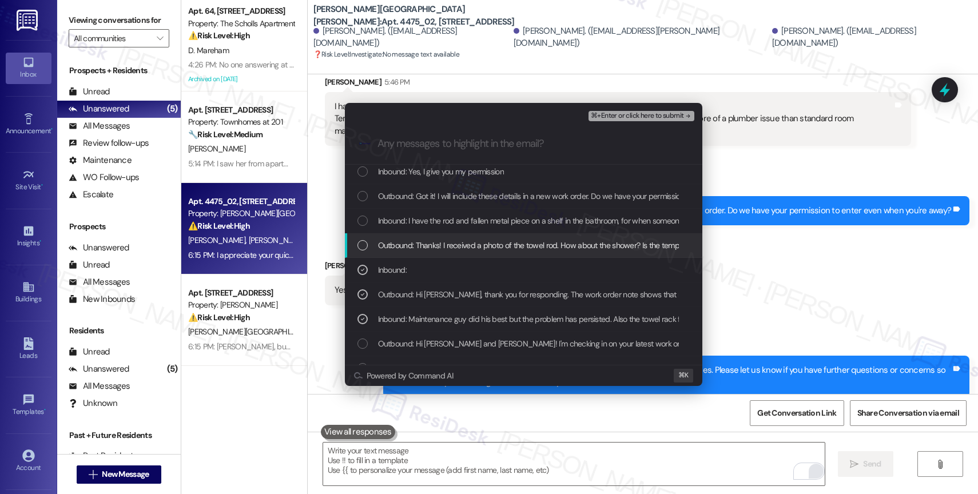
click at [464, 240] on span "Outbound: Thanks! I received a photo of the towel rod. How about the shower? Is…" at bounding box center [629, 245] width 502 height 13
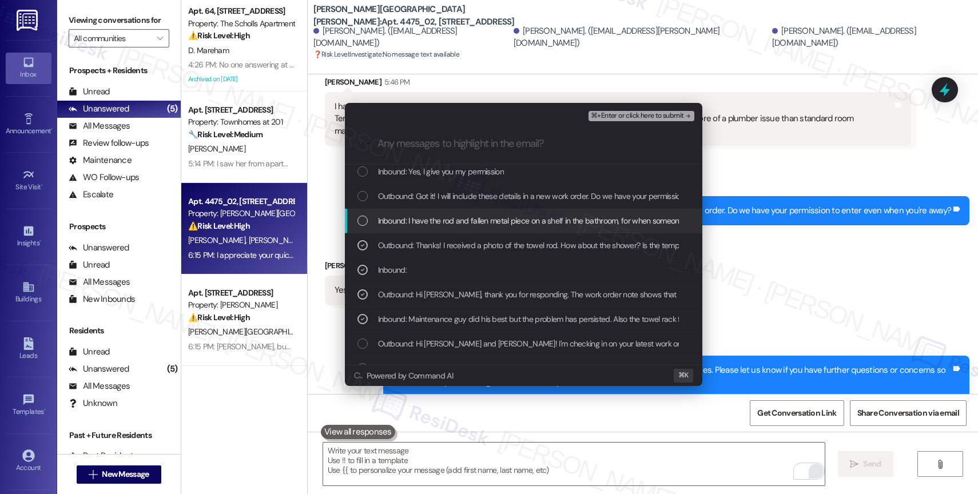
drag, startPoint x: 470, startPoint y: 217, endPoint x: 478, endPoint y: 185, distance: 33.0
click at [471, 213] on div "Inbound: I have the rod and fallen metal piece on a shelf in the bathroom, for …" at bounding box center [524, 221] width 358 height 25
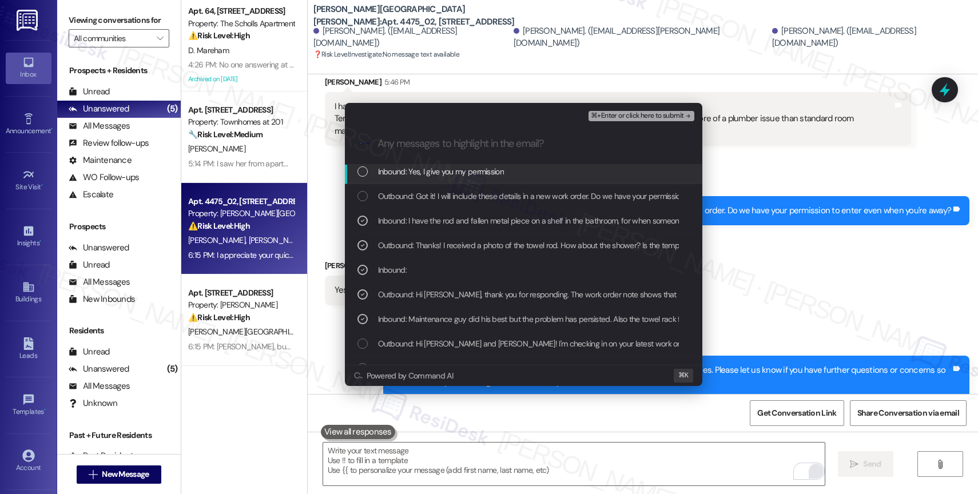
click at [478, 184] on div "Inbound: Yes, I give you my permission" at bounding box center [524, 172] width 358 height 25
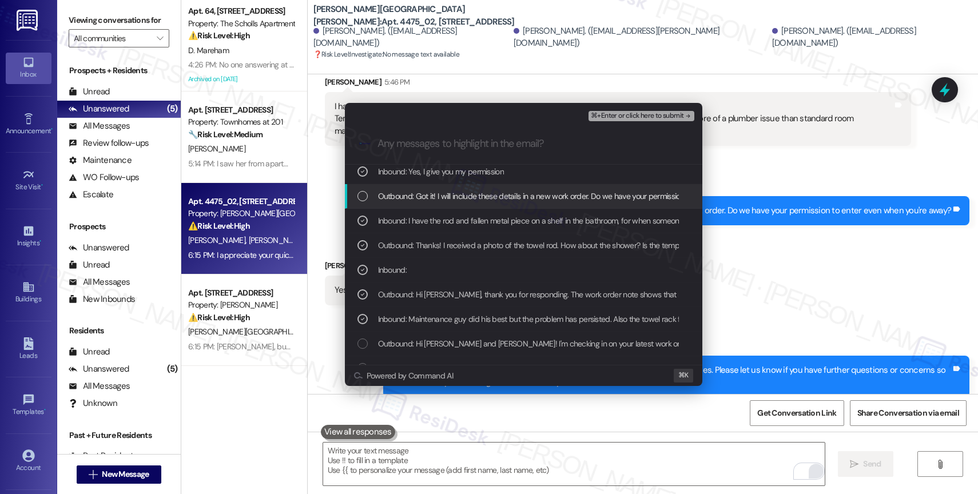
click at [466, 192] on span "Outbound: Got it! I will include these details in a new work order. Do we have …" at bounding box center [587, 196] width 418 height 13
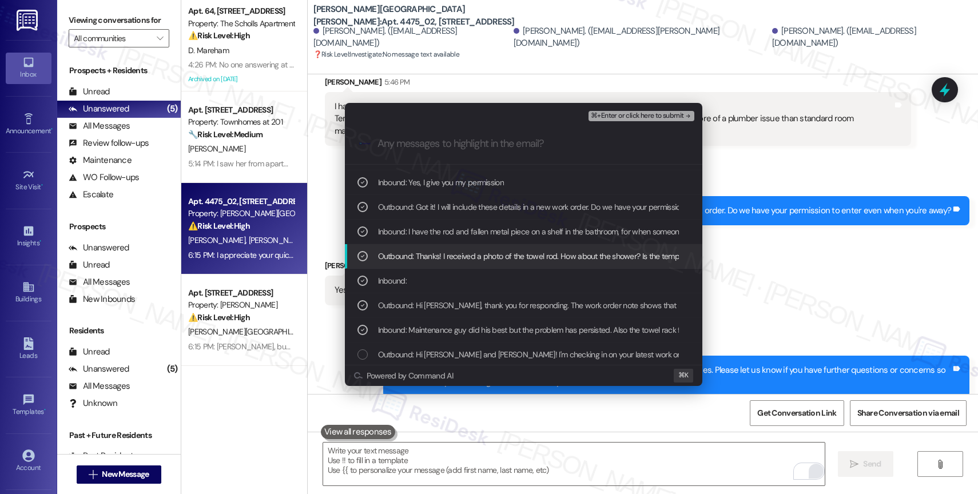
scroll to position [0, 0]
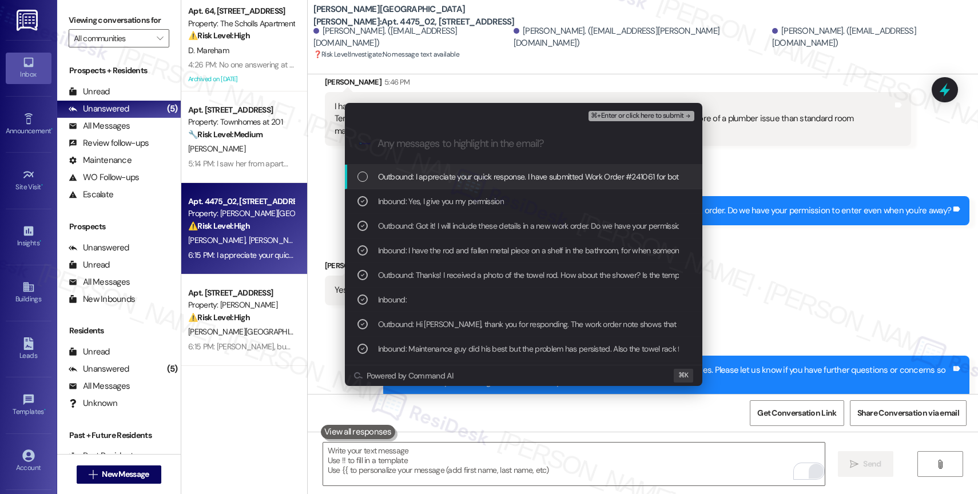
click at [460, 172] on span "Outbound: I appreciate your quick response. I have submitted Work Order #241061…" at bounding box center [727, 176] width 698 height 13
click at [661, 115] on span "⌘+Enter or click here to submit" at bounding box center [637, 116] width 93 height 8
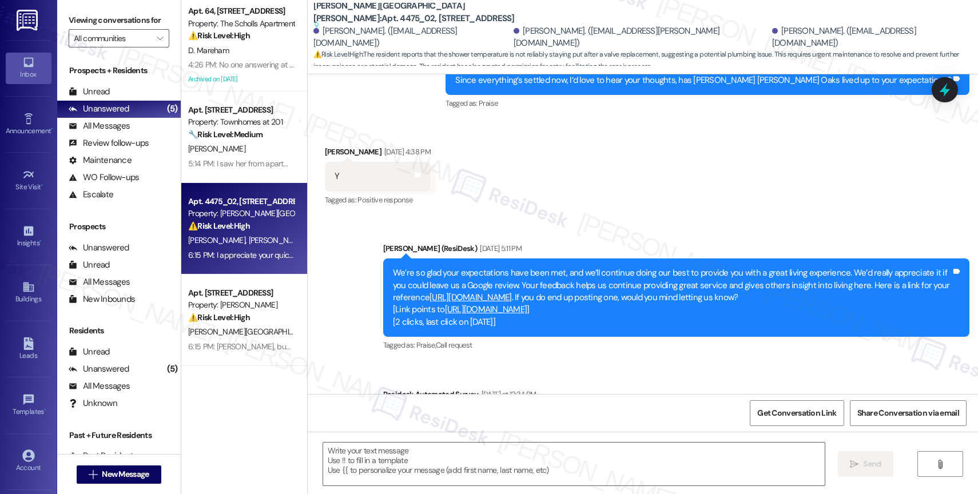
scroll to position [1581, 0]
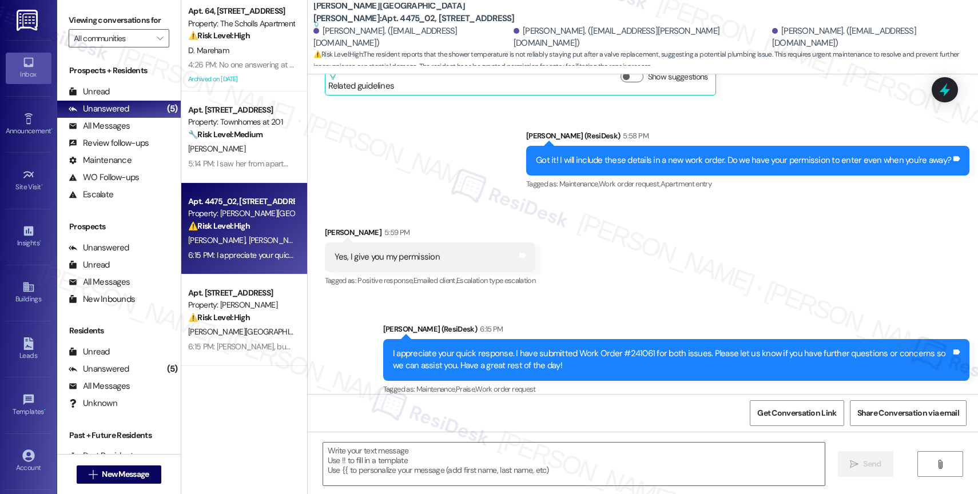
type textarea "Fetching suggested responses. Please feel free to read through the conversation…"
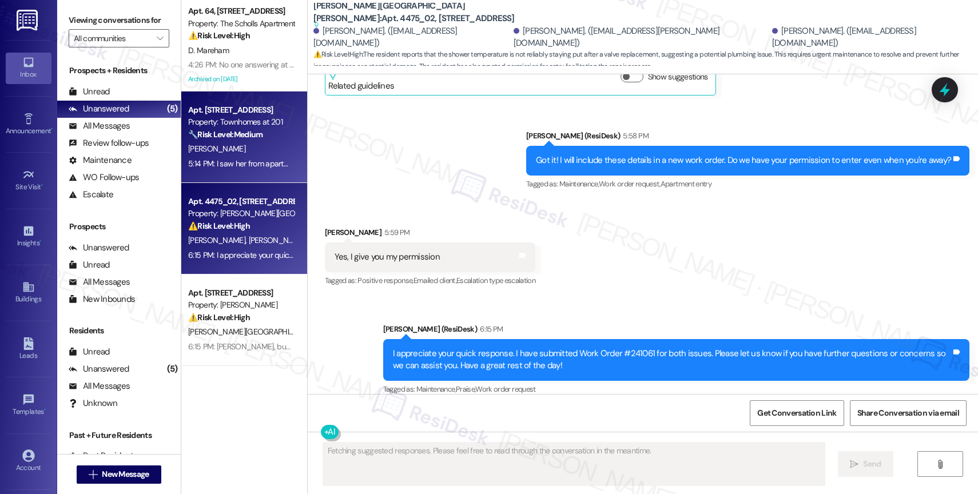
click at [230, 155] on div "J. Gonzalez-Casillas" at bounding box center [241, 149] width 108 height 14
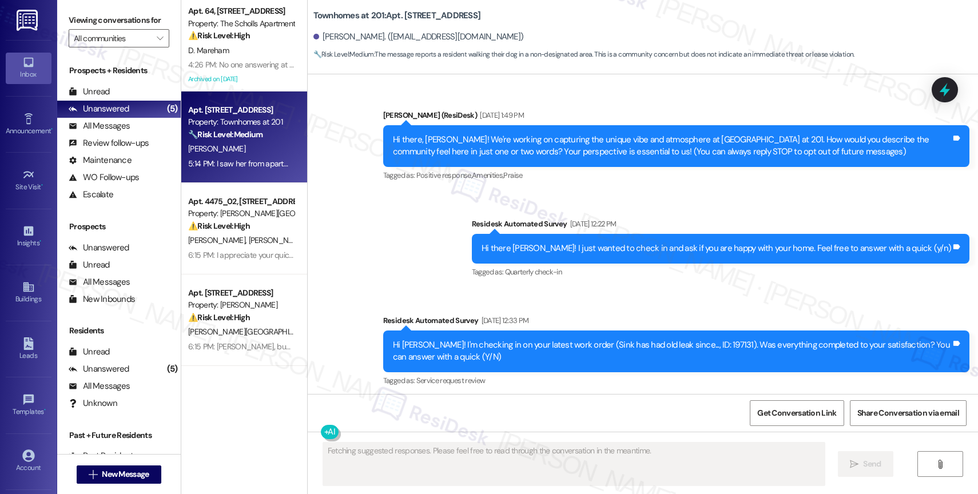
scroll to position [16036, 0]
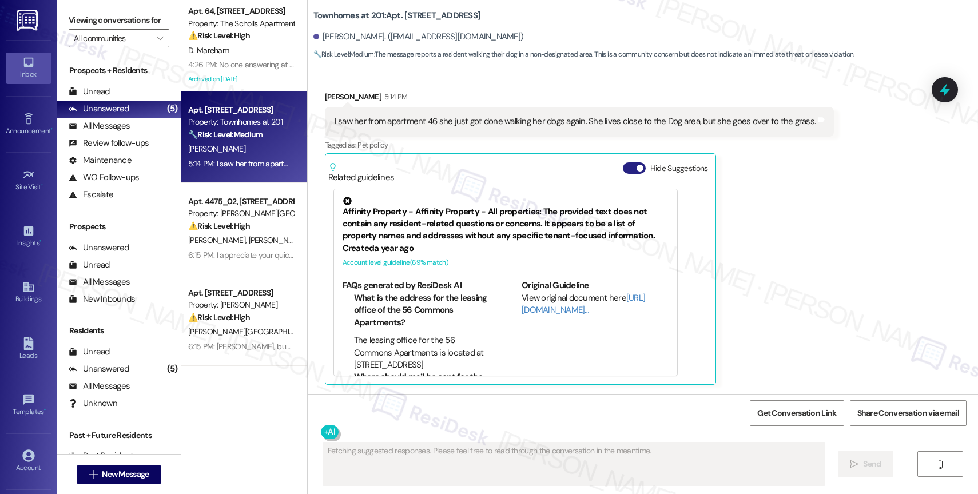
click at [623, 167] on button "Hide Suggestions" at bounding box center [634, 167] width 23 height 11
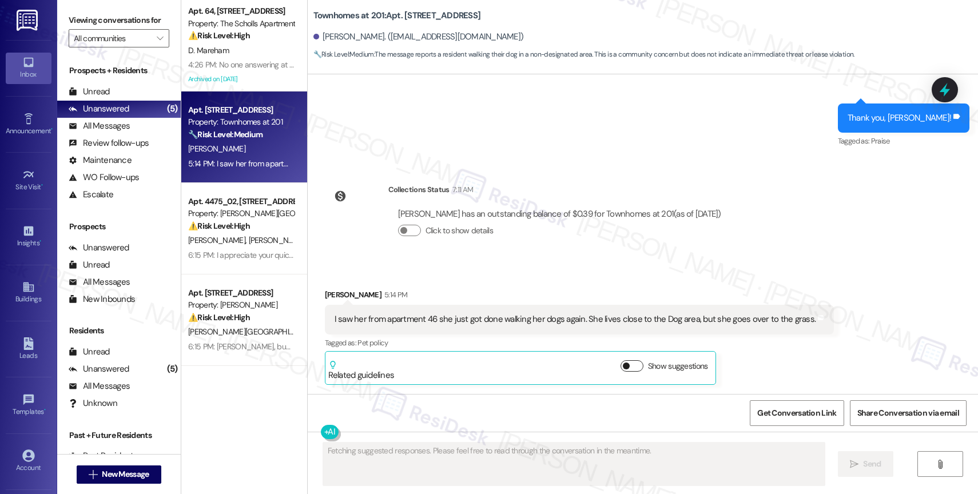
scroll to position [15839, 0]
click at [613, 260] on div "Collections Status 7:11 AM Jorge Gonzalez-Casillas has an outstanding balance o…" at bounding box center [527, 219] width 423 height 88
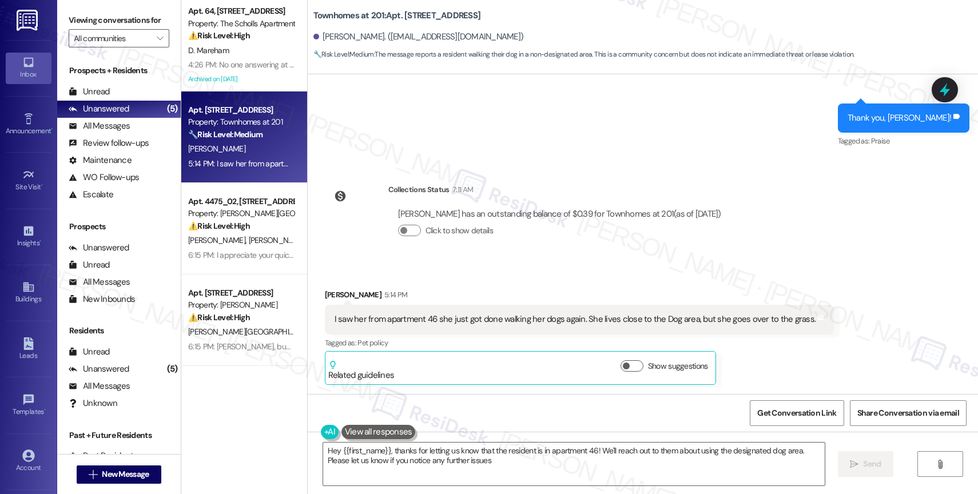
type textarea "Hey {{first_name}}, thanks for letting us know that the resident is in apartmen…"
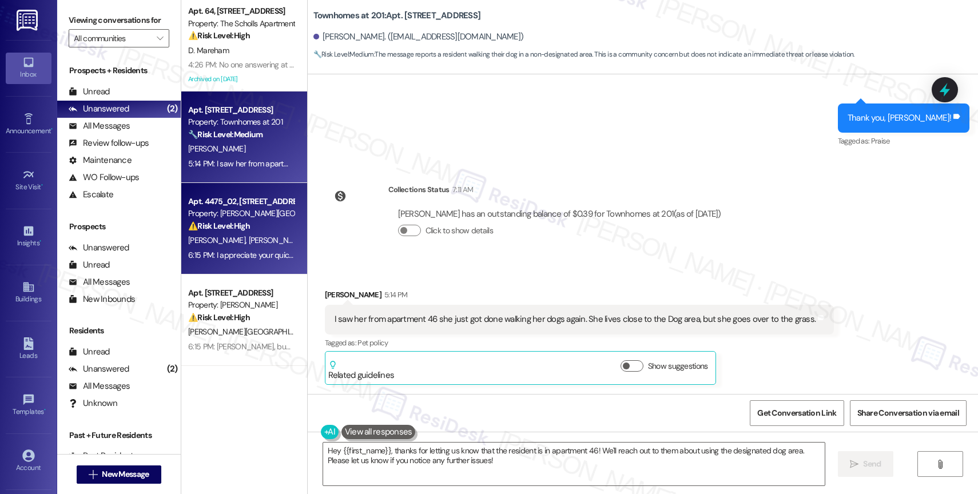
click at [204, 212] on div "Property: Witham Hill Oaks" at bounding box center [241, 214] width 106 height 12
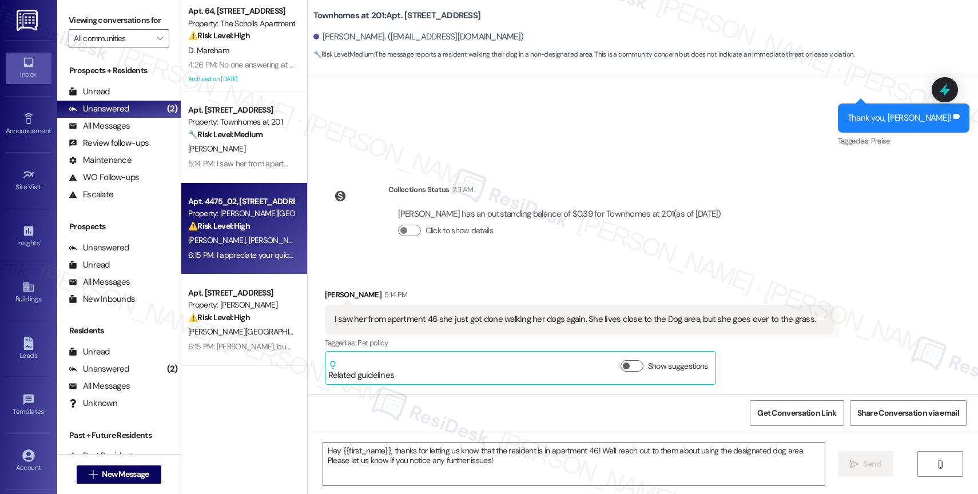
type textarea "Fetching suggested responses. Please feel free to read through the conversation…"
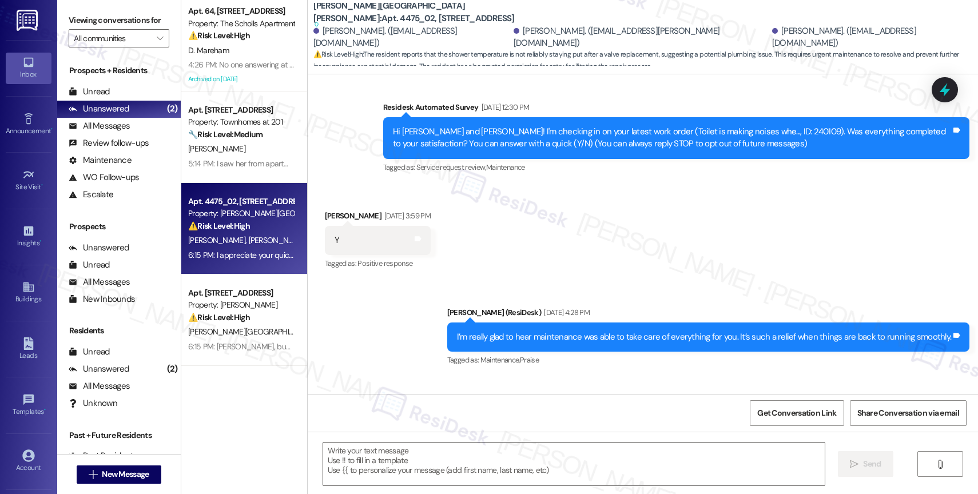
scroll to position [1722, 0]
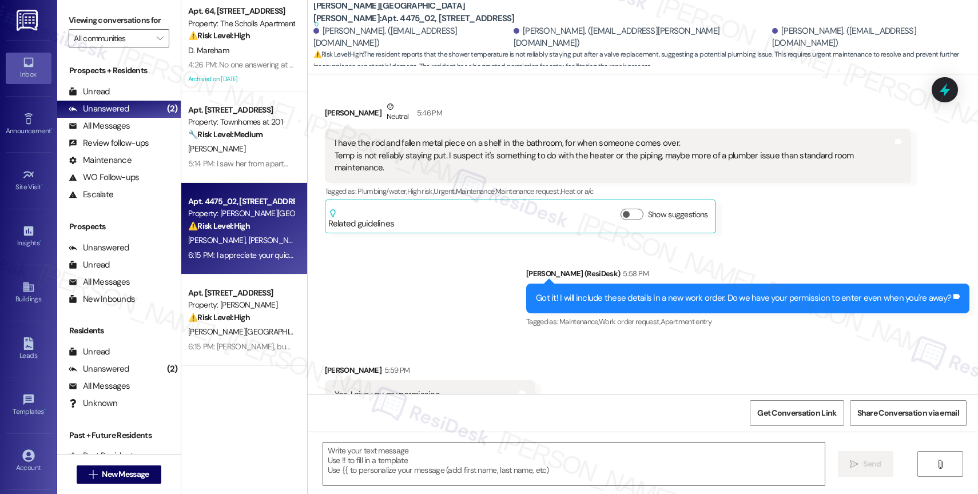
type textarea "Fetching suggested responses. Please feel free to read through the conversation…"
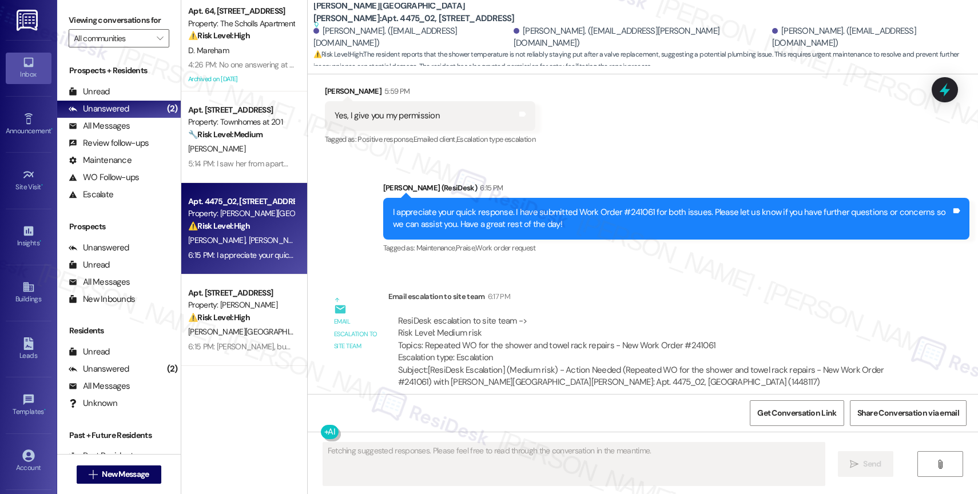
click at [601, 291] on div "Email escalation to site team 6:17 PM" at bounding box center [649, 299] width 523 height 16
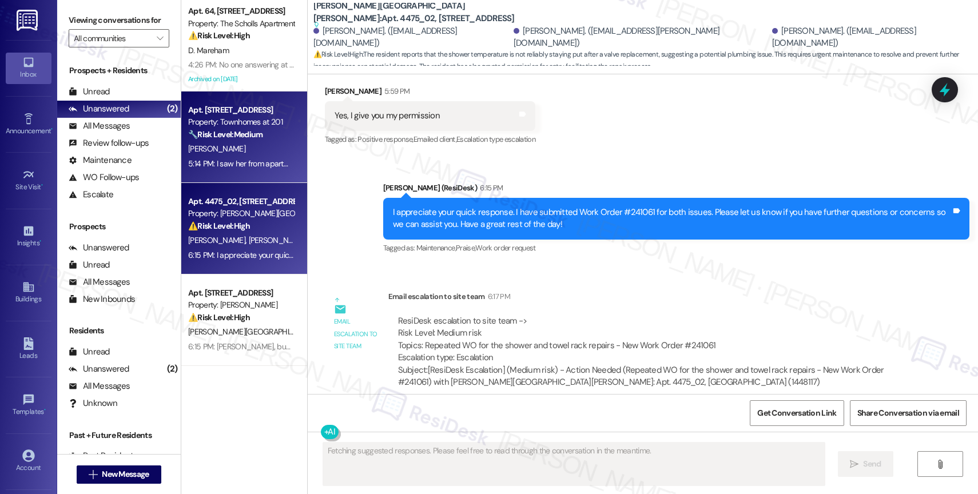
click at [245, 152] on div "J. Gonzalez-Casillas" at bounding box center [241, 149] width 108 height 14
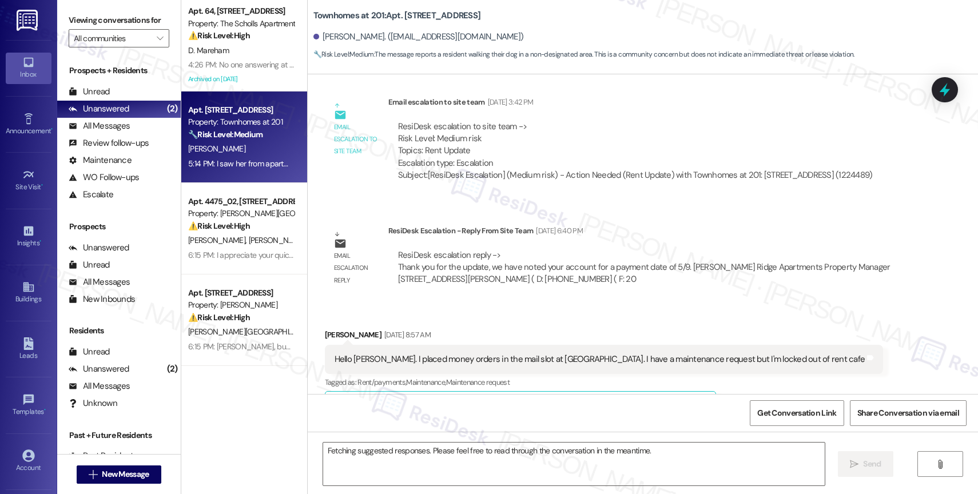
scroll to position [16036, 0]
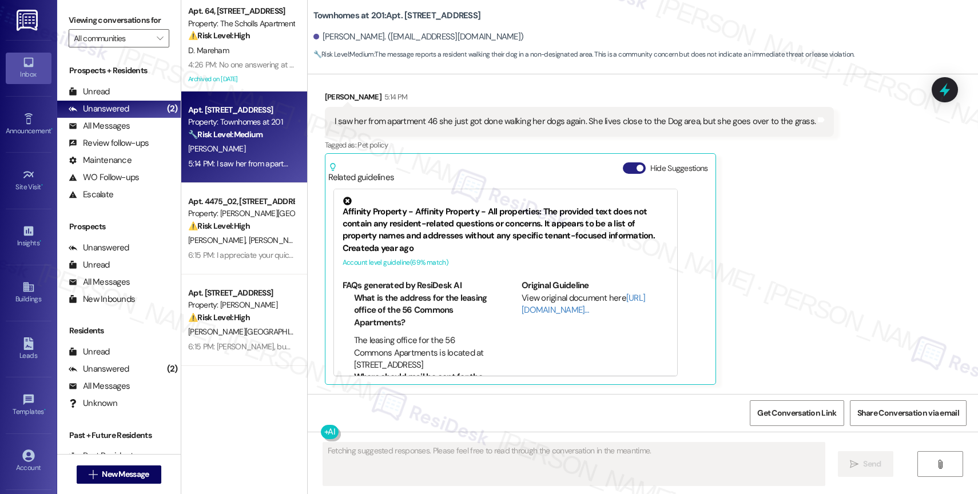
click at [623, 165] on button "Hide Suggestions" at bounding box center [634, 167] width 23 height 11
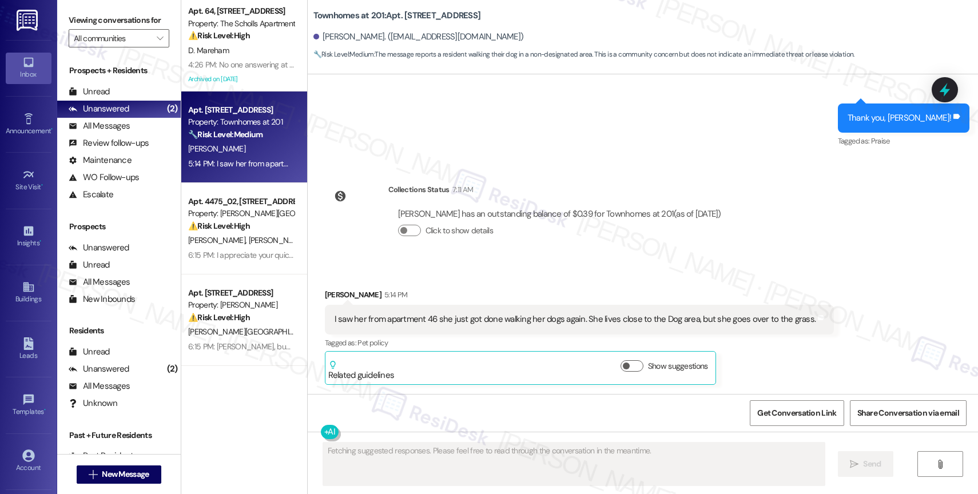
click at [537, 257] on div "Collections Status 7:11 AM Jorge Gonzalez-Casillas has an outstanding balance o…" at bounding box center [527, 219] width 423 height 88
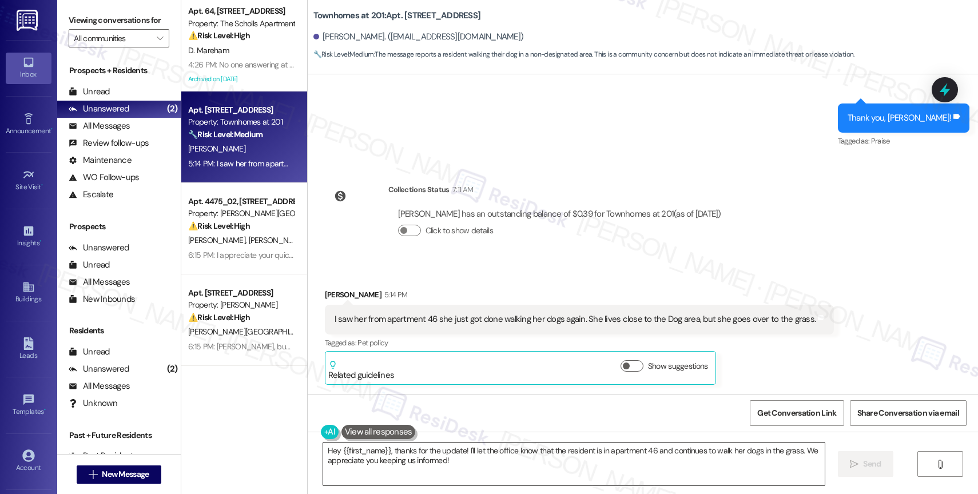
click at [356, 459] on textarea "Hey {{first_name}}, thanks for the update! I'll let the office know that the re…" at bounding box center [574, 464] width 502 height 43
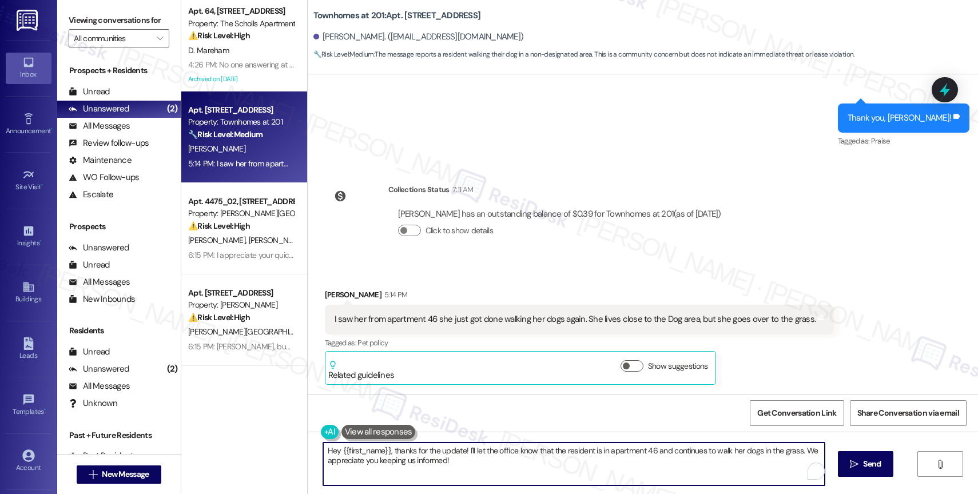
click at [356, 459] on textarea "Hey {{first_name}}, thanks for the update! I'll let the office know that the re…" at bounding box center [574, 464] width 502 height 43
click at [808, 470] on div "1" at bounding box center [807, 471] width 13 height 13
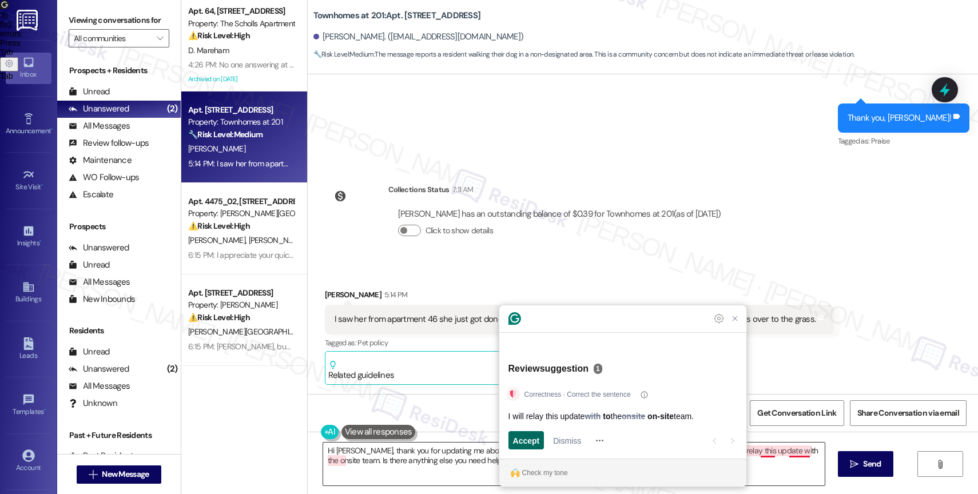
click at [519, 441] on span "Accept" at bounding box center [526, 441] width 27 height 12
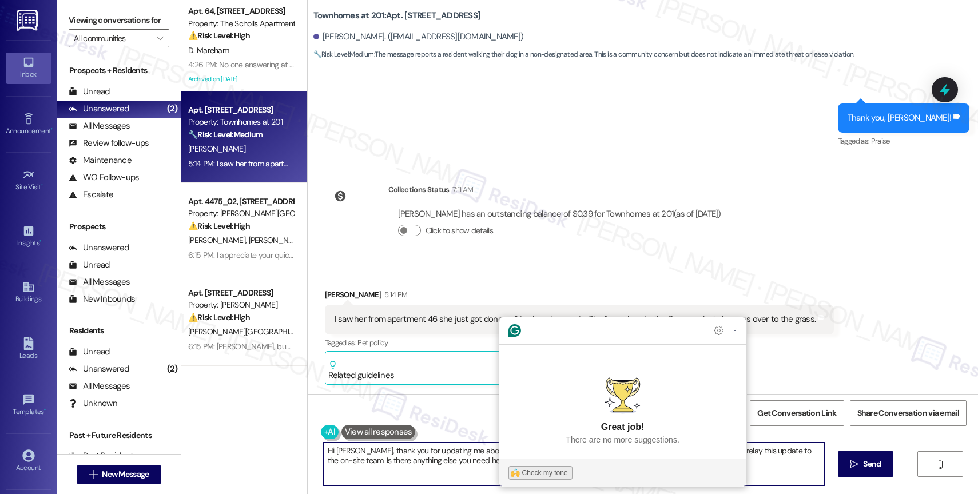
type textarea "Hi Jorge, thank you for updating me about the address of the resident who walks…"
click at [545, 474] on div "Check my tone" at bounding box center [545, 473] width 46 height 10
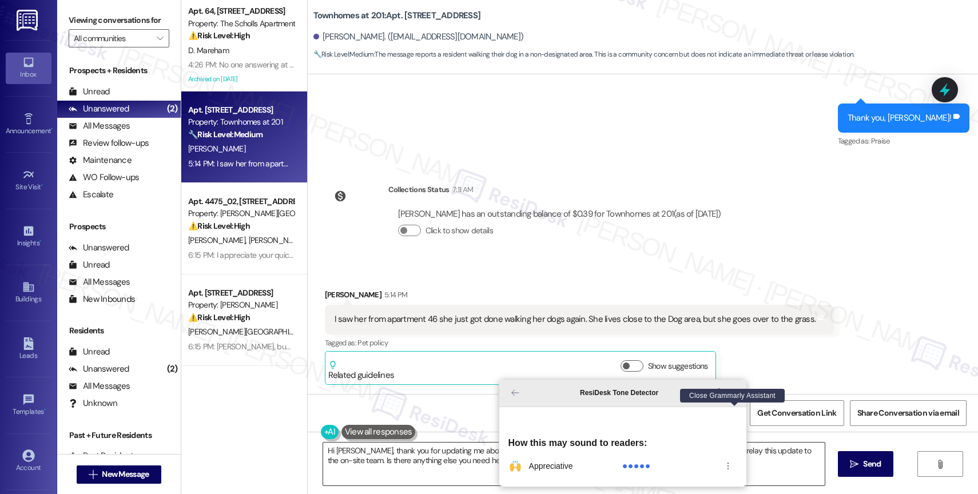
click at [737, 395] on icon "Close Grammarly Assistant" at bounding box center [735, 393] width 5 height 5
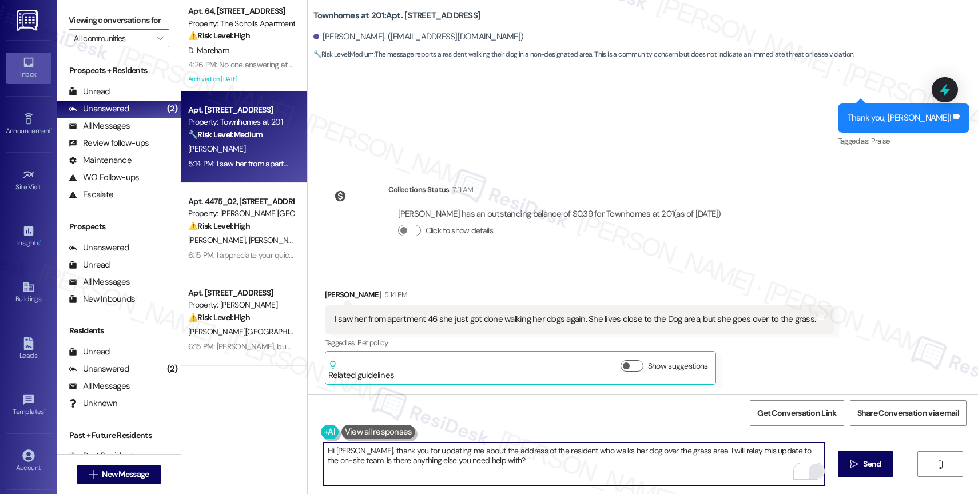
click at [612, 467] on textarea "Hi Jorge, thank you for updating me about the address of the resident who walks…" at bounding box center [574, 464] width 502 height 43
click at [808, 468] on icon "Open Grammarly. 0 Suggestions." at bounding box center [807, 471] width 13 height 13
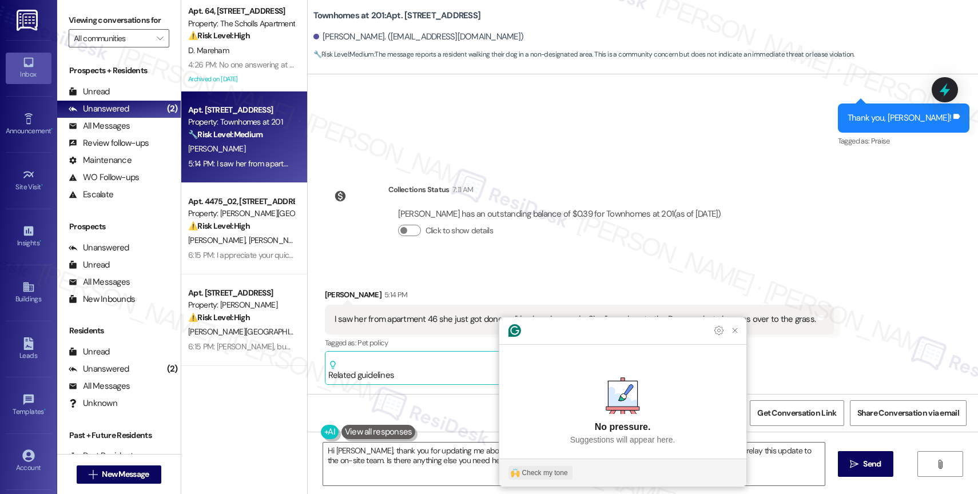
click at [550, 467] on button "Check my tone" at bounding box center [541, 473] width 64 height 14
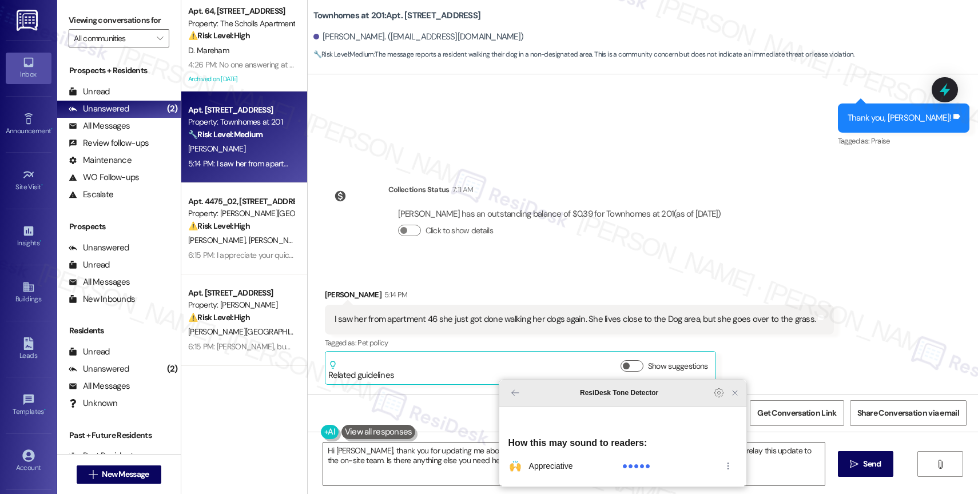
click at [736, 400] on icon "Close Grammarly Assistant" at bounding box center [735, 393] width 14 height 14
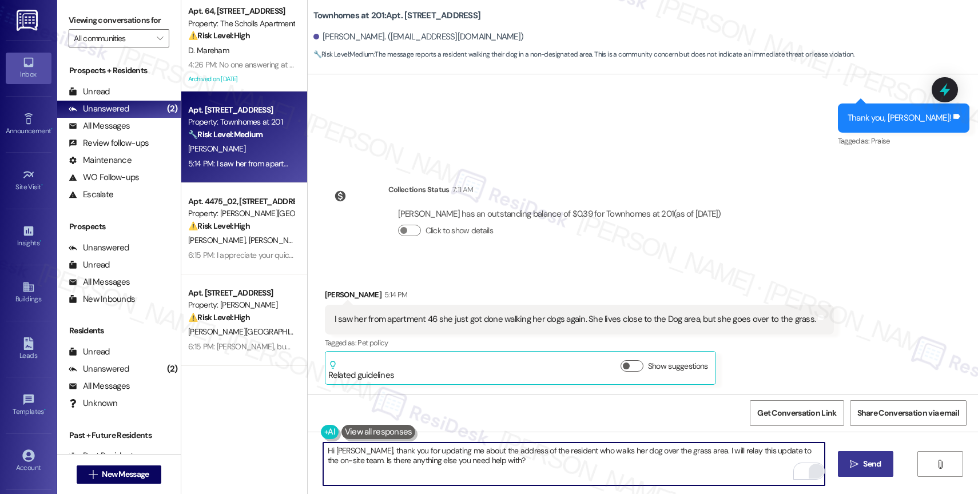
click at [864, 460] on span "Send" at bounding box center [872, 464] width 18 height 12
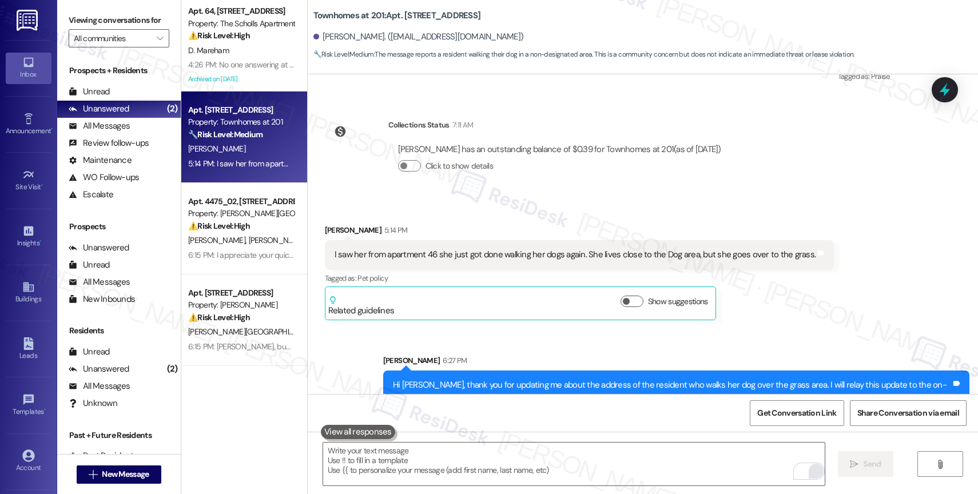
scroll to position [15930, 0]
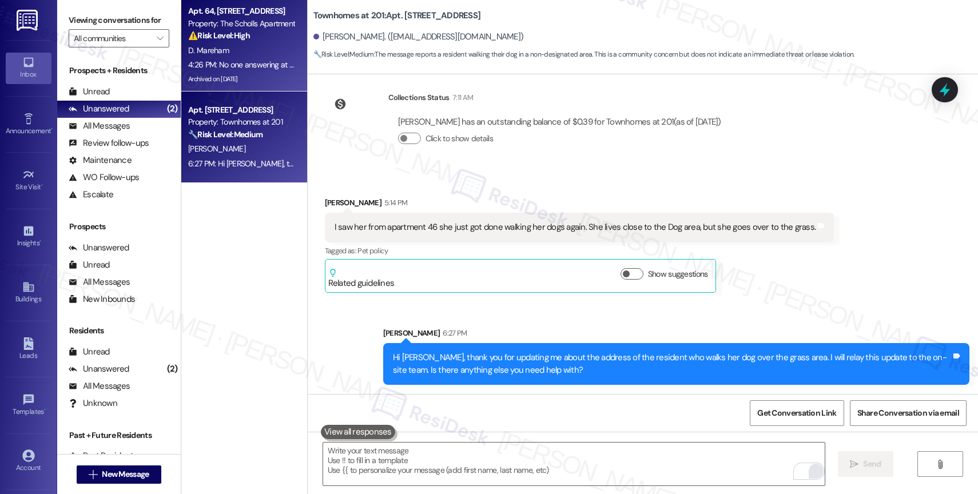
click at [225, 70] on div "4:26 PM: No one answering at the office 4:26 PM: No one answering at the office" at bounding box center [241, 65] width 108 height 14
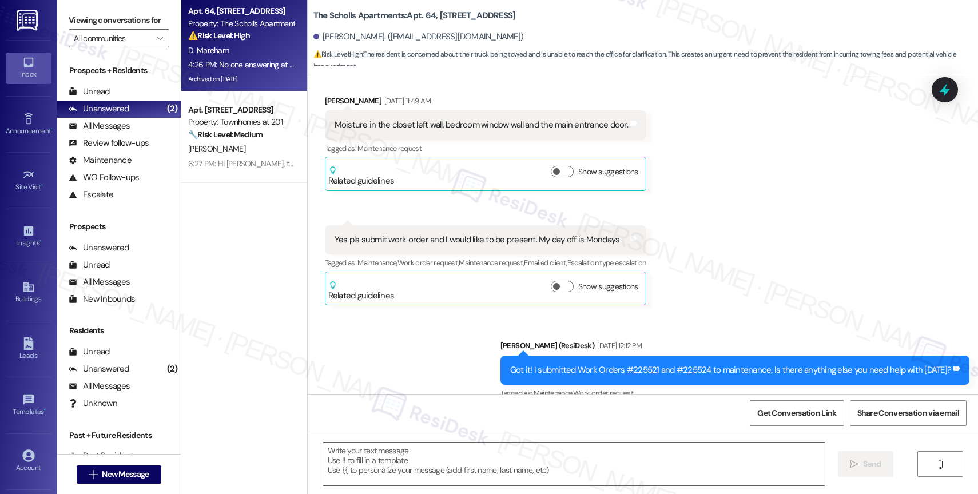
type textarea "Fetching suggested responses. Please feel free to read through the conversation…"
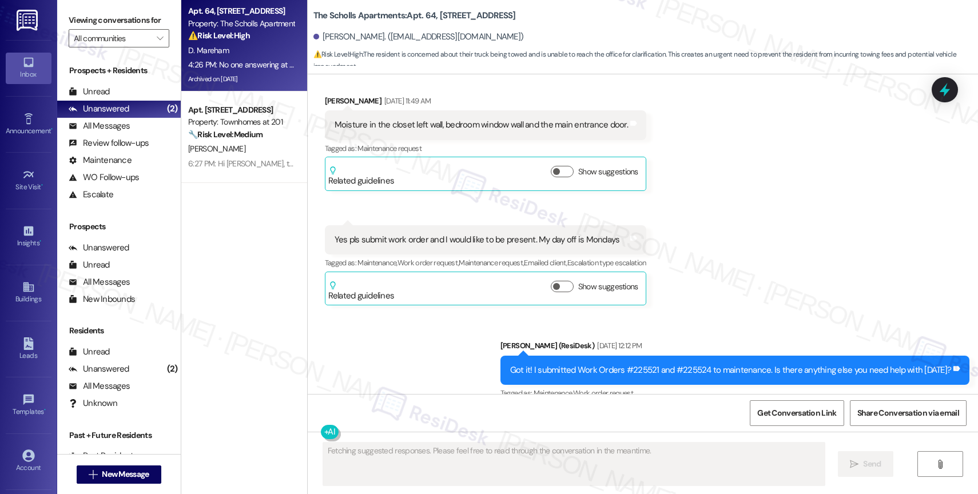
scroll to position [8907, 0]
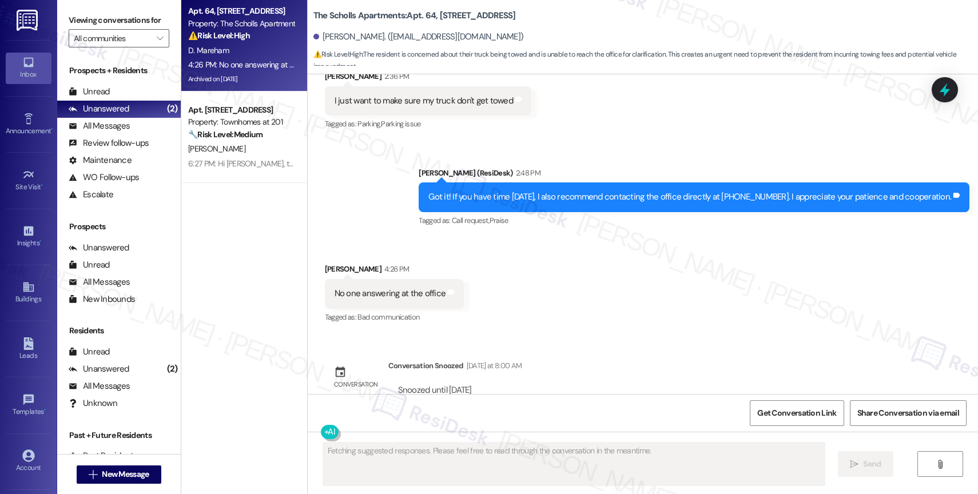
click at [596, 288] on div "Received via SMS Darlene Mareham 4:26 PM No one answering at the office Tags an…" at bounding box center [643, 285] width 670 height 97
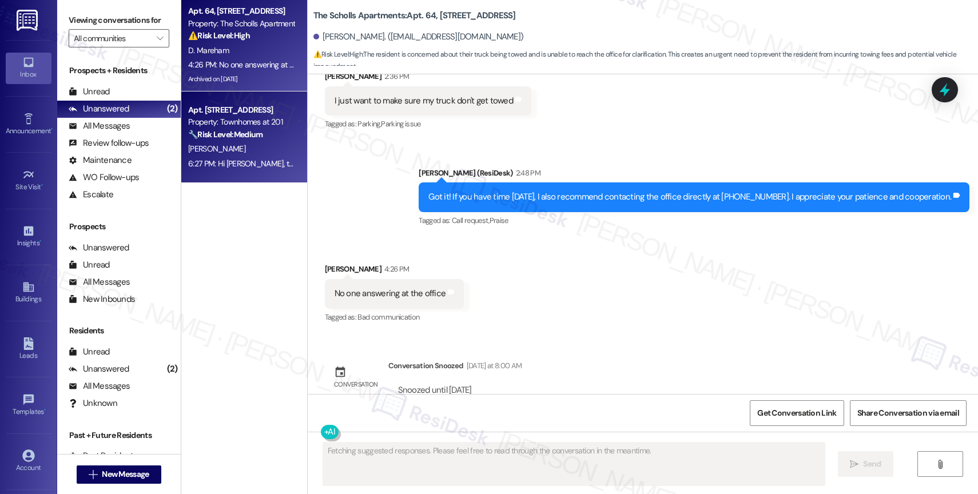
click at [223, 135] on strong "🔧 Risk Level: Medium" at bounding box center [225, 134] width 74 height 10
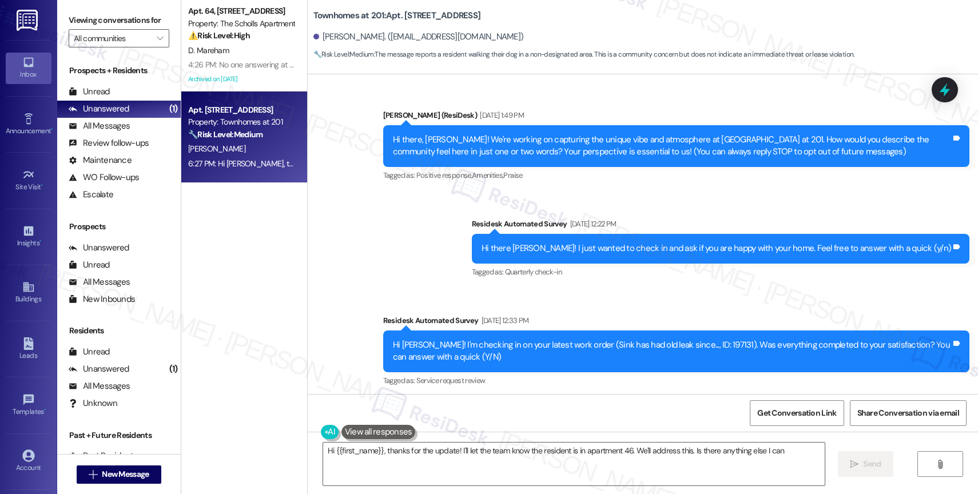
scroll to position [16145, 0]
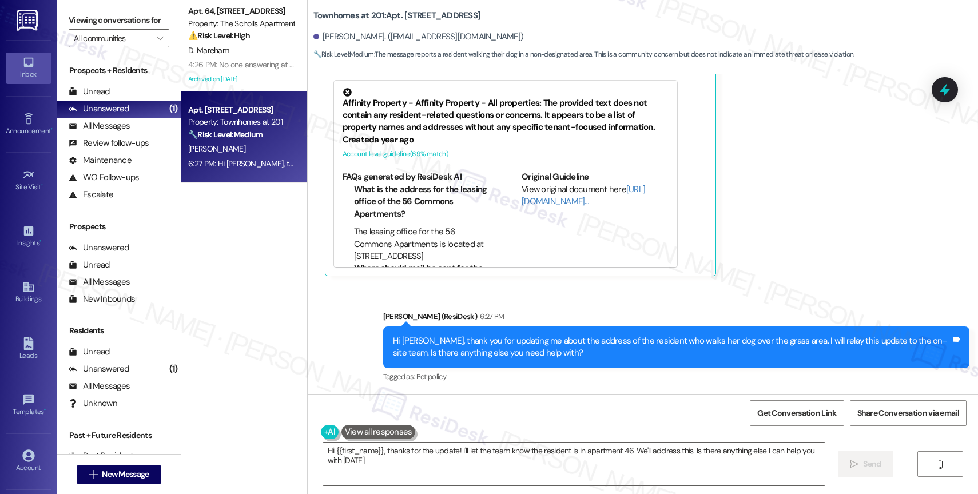
type textarea "Hi {{first_name}}, thanks for the update! I'll let the team know the resident i…"
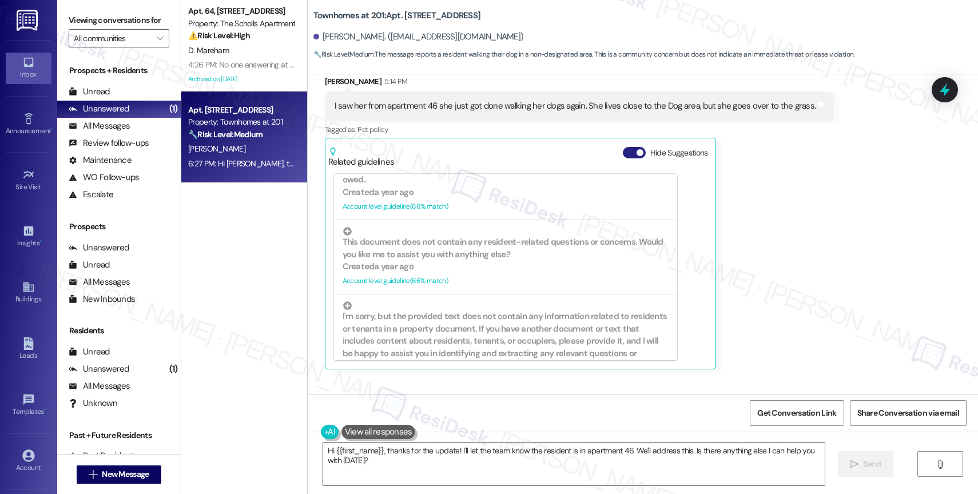
click at [623, 153] on button "Hide Suggestions" at bounding box center [634, 152] width 23 height 11
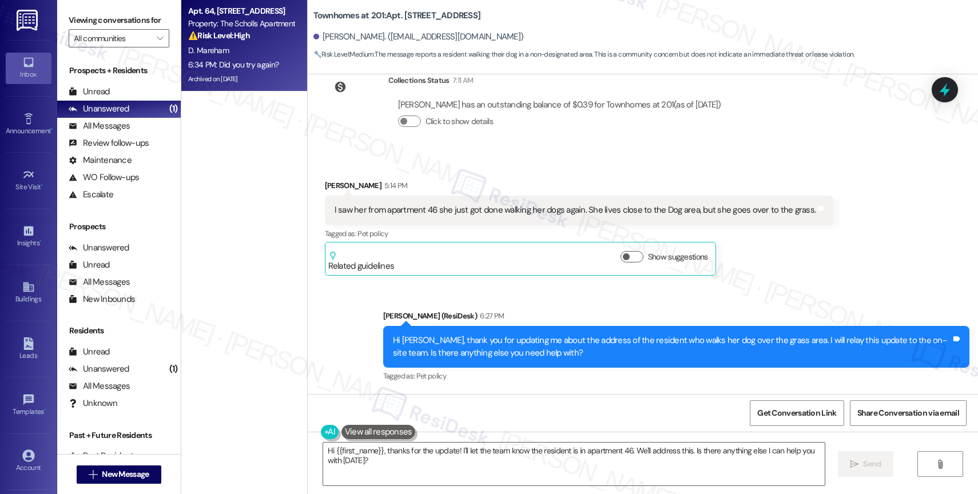
click at [232, 66] on div "6:34 PM: Did you try again? 6:34 PM: Did you try again?" at bounding box center [233, 64] width 90 height 10
type textarea "Fetching suggested responses. Please feel free to read through the conversation…"
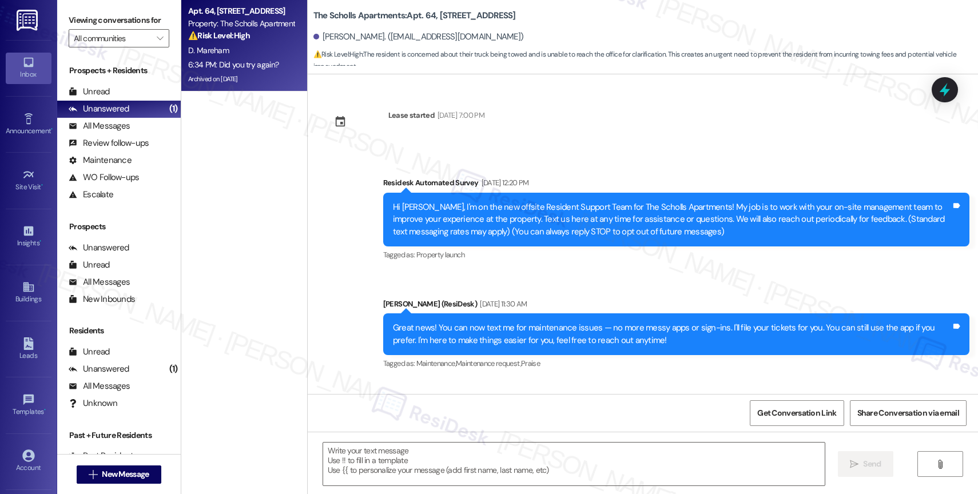
scroll to position [9083, 0]
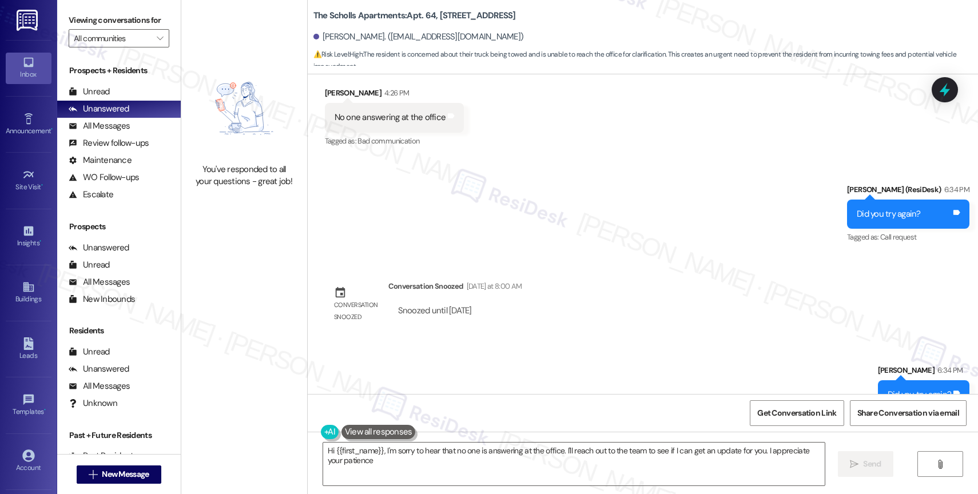
type textarea "Hi {{first_name}}, I'm sorry to hear that no one is answering at the office. I'…"
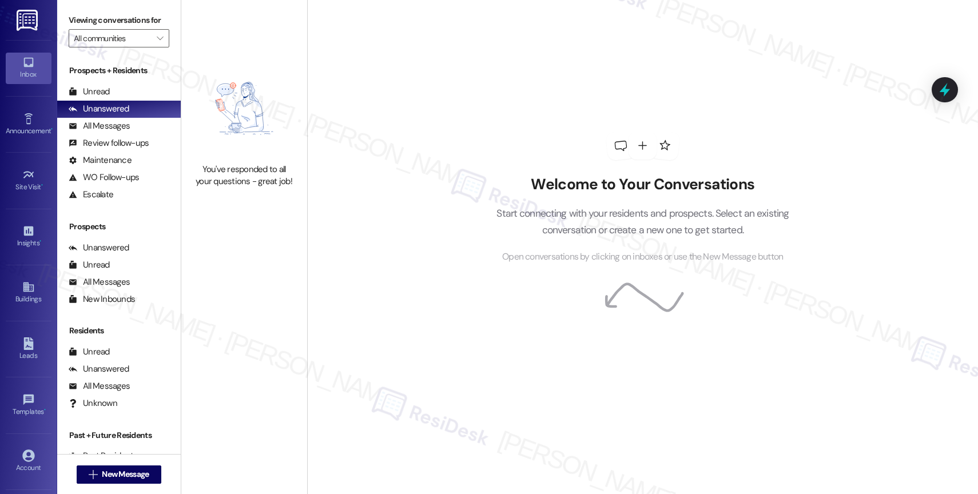
click at [448, 84] on div "Welcome to Your Conversations Start connecting with your residents and prospect…" at bounding box center [642, 247] width 671 height 494
